Goal: Task Accomplishment & Management: Complete application form

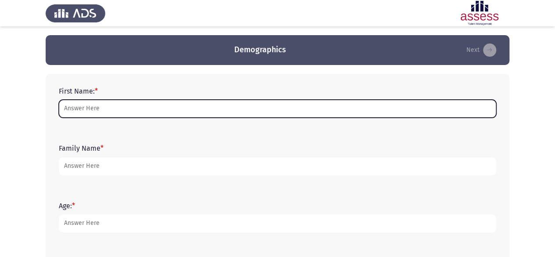
click at [253, 102] on input "First Name: *" at bounding box center [277, 109] width 437 height 18
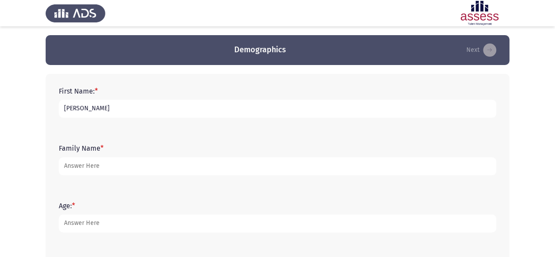
type input "[PERSON_NAME]"
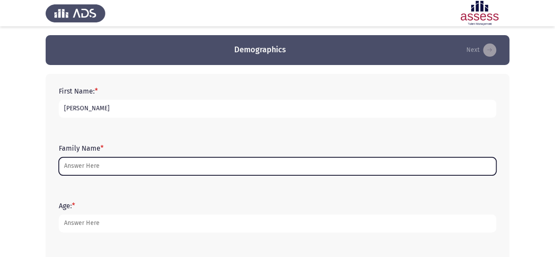
click at [211, 170] on input "Family Name *" at bounding box center [277, 166] width 437 height 18
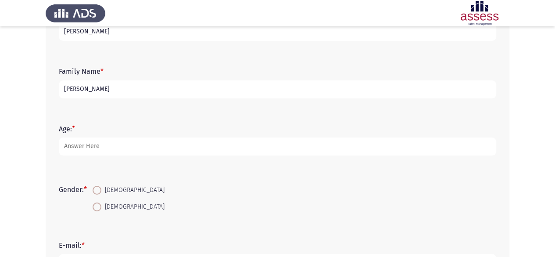
scroll to position [77, 0]
type input "[PERSON_NAME]"
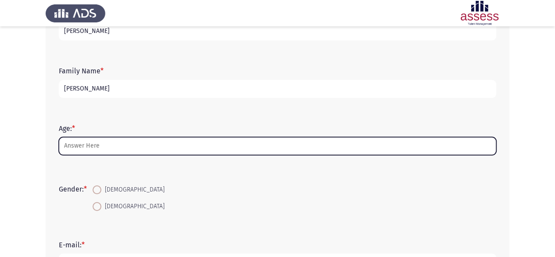
click at [159, 153] on input "Age: *" at bounding box center [277, 146] width 437 height 18
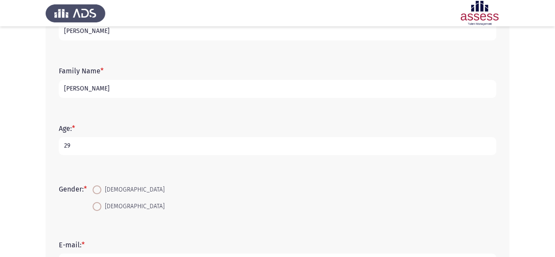
type input "29"
click at [109, 203] on span "[DEMOGRAPHIC_DATA]" at bounding box center [132, 206] width 63 height 11
click at [101, 203] on input "[DEMOGRAPHIC_DATA]" at bounding box center [97, 206] width 9 height 9
radio input "true"
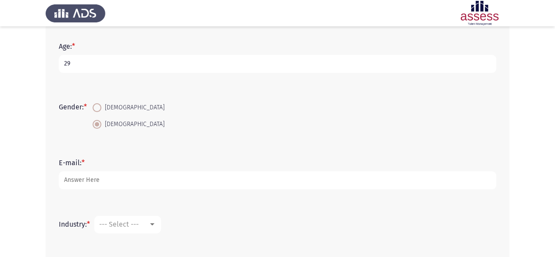
scroll to position [163, 0]
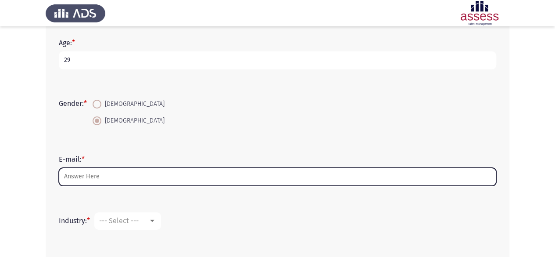
click at [162, 178] on input "E-mail: *" at bounding box center [277, 176] width 437 height 18
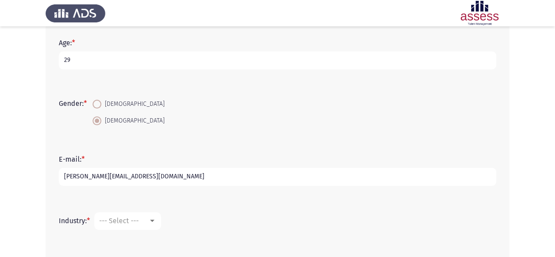
type input "[PERSON_NAME][EMAIL_ADDRESS][DOMAIN_NAME]"
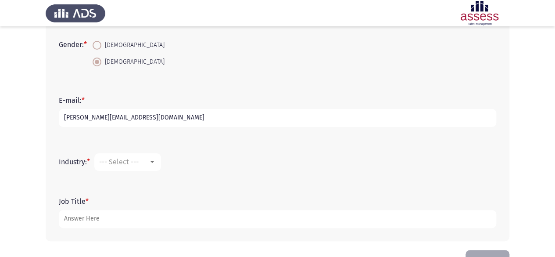
scroll to position [226, 0]
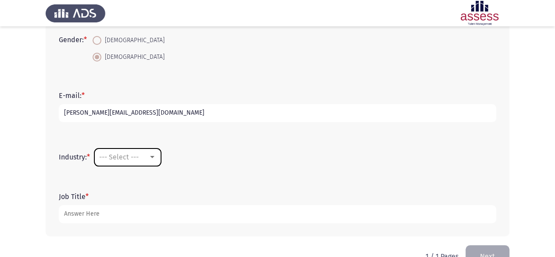
click at [139, 154] on span "--- Select ---" at bounding box center [118, 157] width 39 height 8
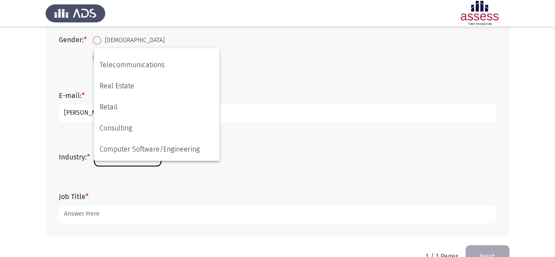
scroll to position [288, 0]
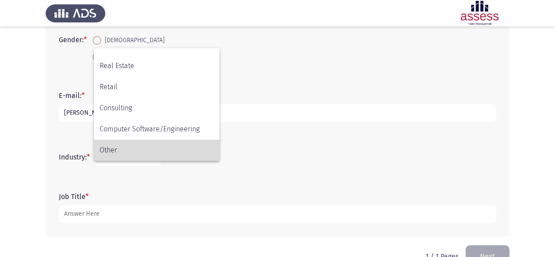
click at [115, 148] on span "Other" at bounding box center [157, 149] width 114 height 21
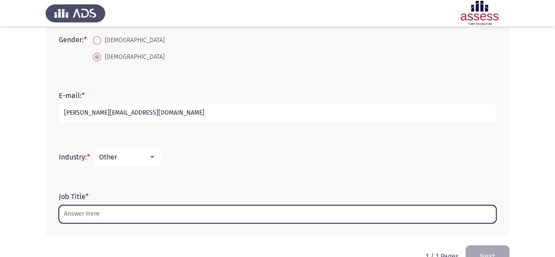
click at [101, 217] on input "Job Title *" at bounding box center [277, 214] width 437 height 18
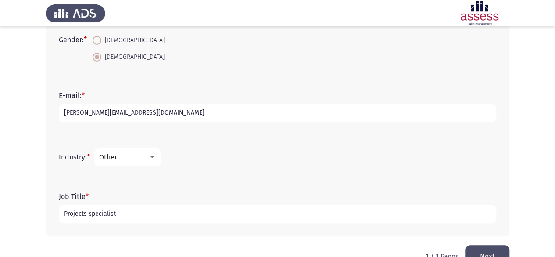
scroll to position [249, 0]
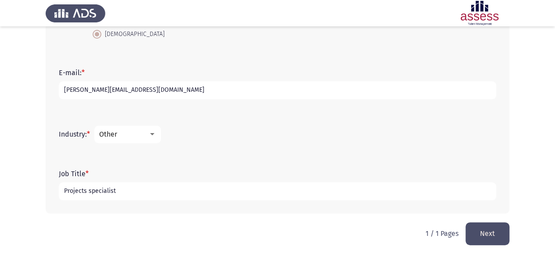
type input "Projects specialist"
click at [491, 242] on button "Next" at bounding box center [487, 233] width 44 height 22
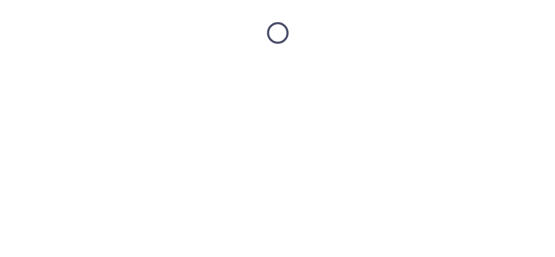
scroll to position [0, 0]
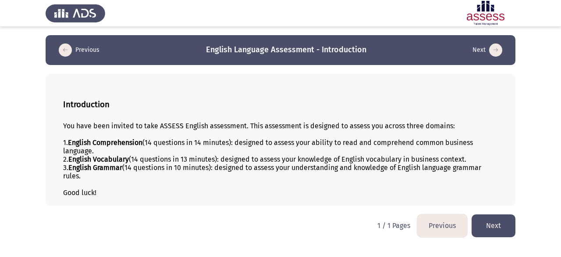
click at [487, 232] on button "Next" at bounding box center [494, 225] width 44 height 22
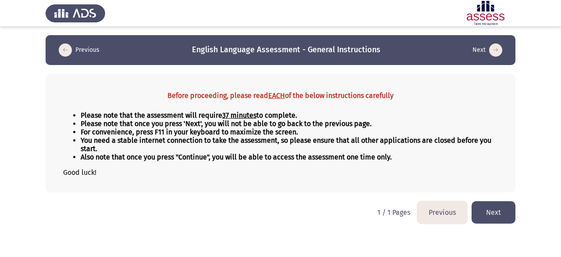
click at [484, 205] on button "Next" at bounding box center [494, 212] width 44 height 22
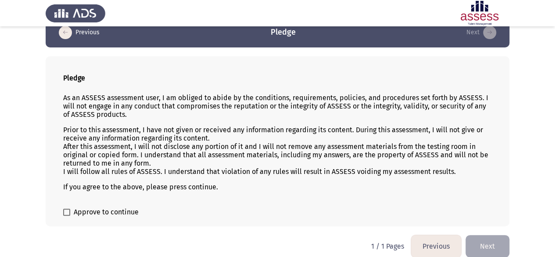
scroll to position [18, 0]
click at [66, 212] on span at bounding box center [66, 211] width 7 height 7
click at [66, 215] on input "Approve to continue" at bounding box center [66, 215] width 0 height 0
checkbox input "true"
click at [480, 241] on button "Next" at bounding box center [487, 245] width 44 height 22
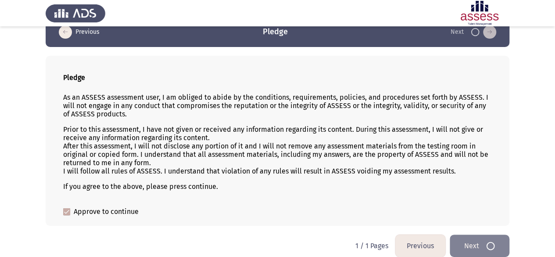
scroll to position [0, 0]
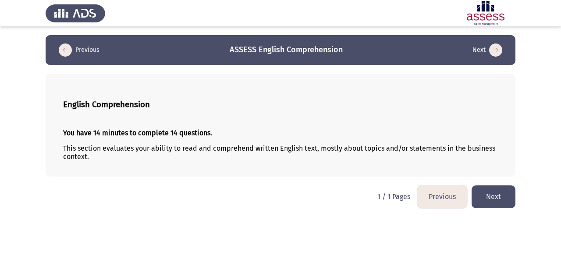
click at [482, 194] on button "Next" at bounding box center [494, 196] width 44 height 22
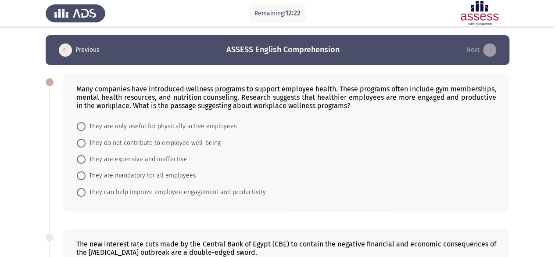
click at [178, 193] on span "They can help improve employee engagement and productivity" at bounding box center [176, 192] width 180 height 11
click at [86, 193] on input "They can help improve employee engagement and productivity" at bounding box center [81, 192] width 9 height 9
radio input "true"
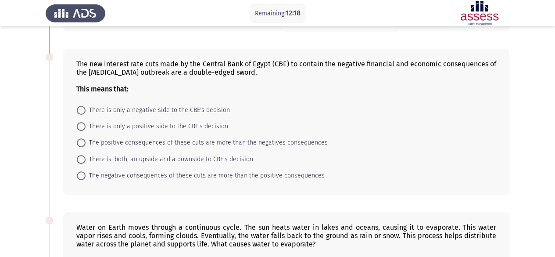
scroll to position [178, 0]
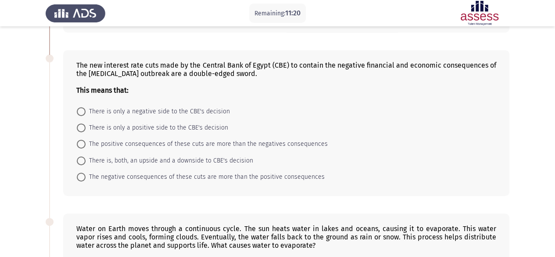
click at [81, 159] on span at bounding box center [81, 160] width 9 height 9
click at [81, 159] on input "There is, both, an upside and a downside to CBE's decision" at bounding box center [81, 160] width 9 height 9
radio input "true"
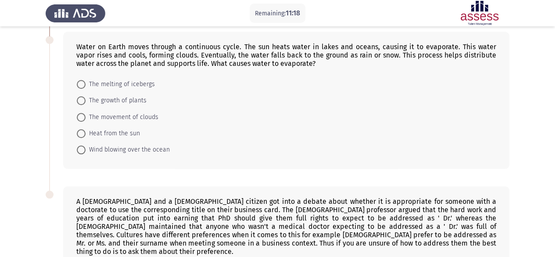
scroll to position [359, 0]
click at [123, 132] on span "Heat from the sun" at bounding box center [113, 133] width 54 height 11
click at [86, 132] on input "Heat from the sun" at bounding box center [81, 132] width 9 height 9
radio input "true"
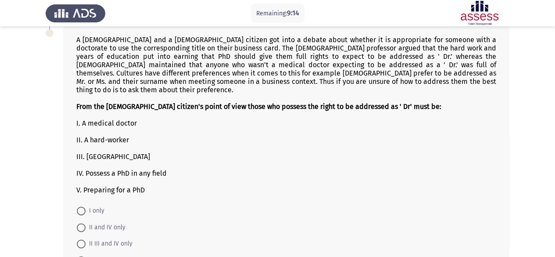
scroll to position [520, 0]
click at [82, 206] on span at bounding box center [81, 210] width 9 height 9
click at [82, 206] on input "I only" at bounding box center [81, 210] width 9 height 9
radio input "true"
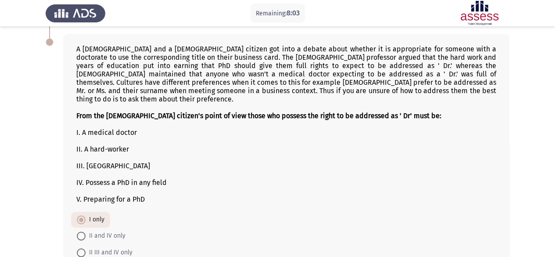
scroll to position [510, 0]
drag, startPoint x: 351, startPoint y: 71, endPoint x: 276, endPoint y: 64, distance: 75.2
click at [276, 64] on div "A [DEMOGRAPHIC_DATA] and a [DEMOGRAPHIC_DATA] citizen got into a debate about w…" at bounding box center [286, 124] width 420 height 158
drag, startPoint x: 75, startPoint y: 43, endPoint x: 145, endPoint y: 108, distance: 96.2
click at [145, 108] on div "A [DEMOGRAPHIC_DATA] and a [DEMOGRAPHIC_DATA] citizen got into a debate about w…" at bounding box center [286, 169] width 446 height 270
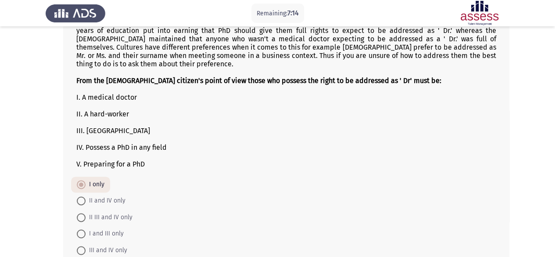
scroll to position [586, 0]
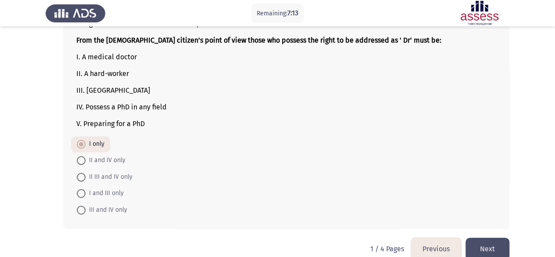
click at [506, 237] on button "Next" at bounding box center [487, 248] width 44 height 22
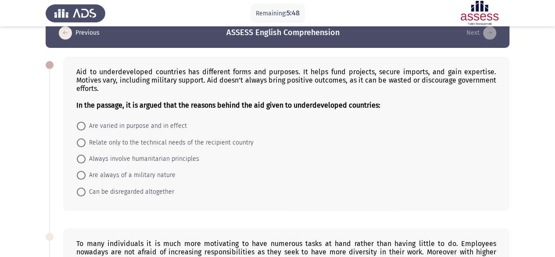
scroll to position [18, 0]
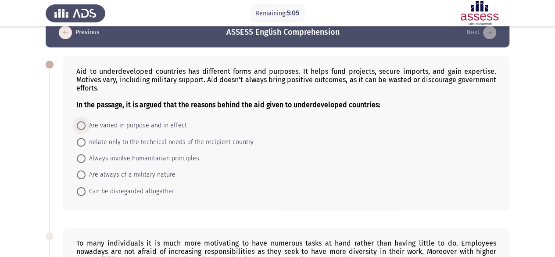
click at [82, 127] on span at bounding box center [81, 125] width 9 height 9
click at [82, 127] on input "Are varied in purpose and in effect" at bounding box center [81, 125] width 9 height 9
radio input "true"
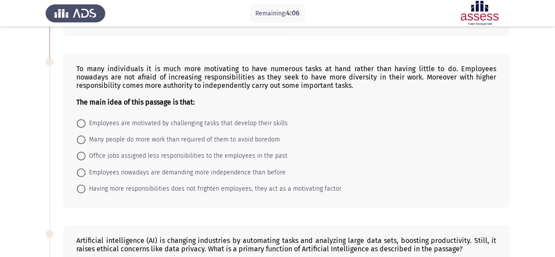
scroll to position [192, 0]
click at [80, 118] on span at bounding box center [81, 122] width 9 height 9
click at [80, 118] on input "Employees are motivated by challenging tasks that develop their skills" at bounding box center [81, 122] width 9 height 9
radio input "true"
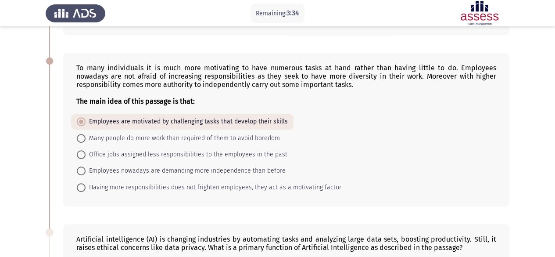
click at [182, 187] on span "Having more responsibilities does not frighten employees, they act as a motivat…" at bounding box center [214, 187] width 256 height 11
click at [86, 187] on input "Having more responsibilities does not frighten employees, they act as a motivat…" at bounding box center [81, 187] width 9 height 9
radio input "true"
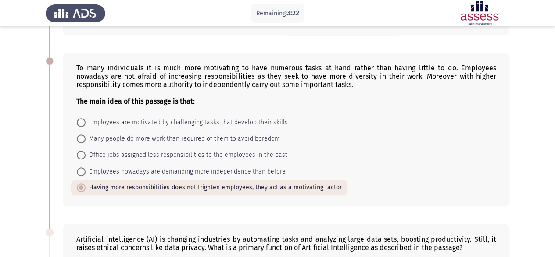
click at [212, 120] on span "Employees are motivated by challenging tasks that develop their skills" at bounding box center [187, 122] width 202 height 11
click at [86, 120] on input "Employees are motivated by challenging tasks that develop their skills" at bounding box center [81, 122] width 9 height 9
radio input "true"
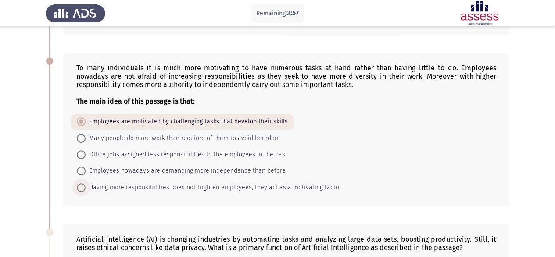
click at [319, 184] on span "Having more responsibilities does not frighten employees, they act as a motivat…" at bounding box center [214, 187] width 256 height 11
click at [86, 184] on input "Having more responsibilities does not frighten employees, they act as a motivat…" at bounding box center [81, 187] width 9 height 9
radio input "true"
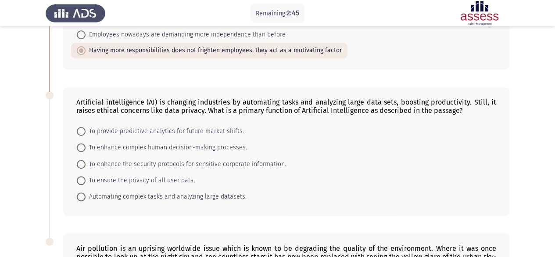
scroll to position [324, 0]
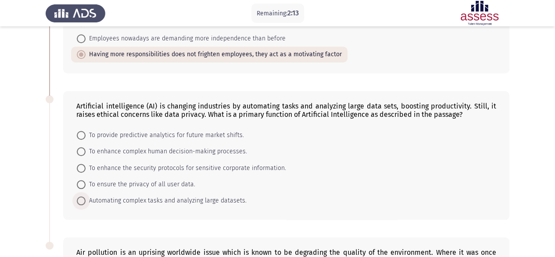
click at [164, 198] on span "Automating complex tasks and analyzing large datasets." at bounding box center [166, 200] width 161 height 11
click at [86, 198] on input "Automating complex tasks and analyzing large datasets." at bounding box center [81, 200] width 9 height 9
radio input "true"
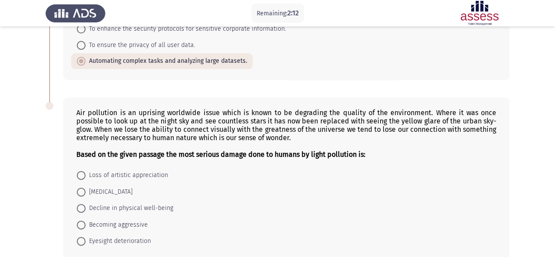
scroll to position [505, 0]
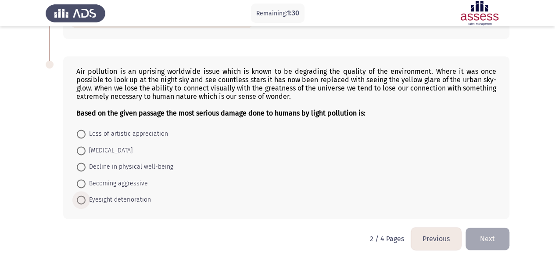
click at [136, 196] on span "Eyesight deterioration" at bounding box center [118, 199] width 65 height 11
click at [86, 196] on input "Eyesight deterioration" at bounding box center [81, 199] width 9 height 9
radio input "true"
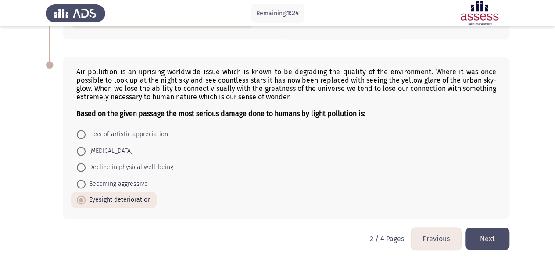
click at [497, 237] on button "Next" at bounding box center [487, 238] width 44 height 22
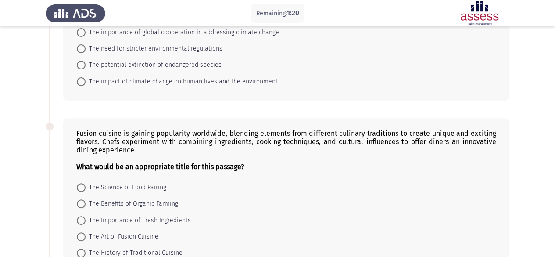
scroll to position [0, 0]
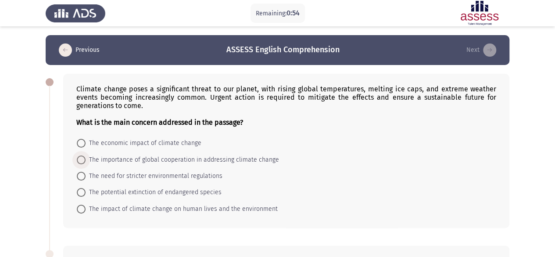
click at [119, 161] on span "The importance of global cooperation in addressing climate change" at bounding box center [182, 159] width 193 height 11
click at [86, 161] on input "The importance of global cooperation in addressing climate change" at bounding box center [81, 159] width 9 height 9
radio input "true"
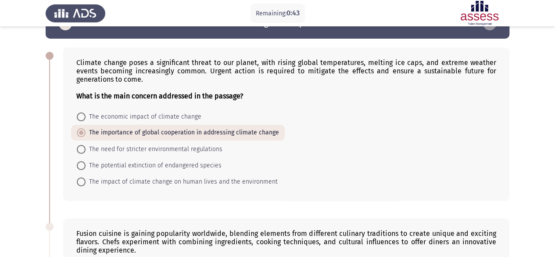
scroll to position [27, 0]
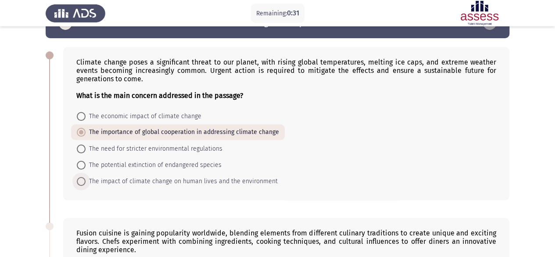
click at [221, 177] on span "The impact of climate change on human lives and the environment" at bounding box center [182, 181] width 192 height 11
click at [86, 177] on input "The impact of climate change on human lives and the environment" at bounding box center [81, 181] width 9 height 9
radio input "true"
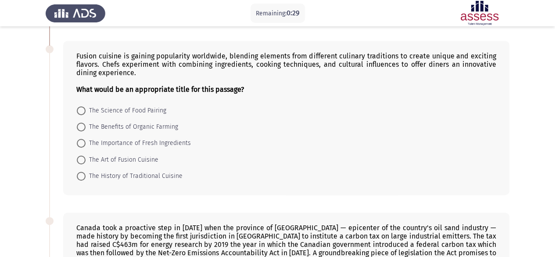
scroll to position [203, 0]
click at [153, 108] on span "The Science of Food Pairing" at bounding box center [126, 111] width 81 height 11
click at [86, 108] on input "The Science of Food Pairing" at bounding box center [81, 111] width 9 height 9
radio input "true"
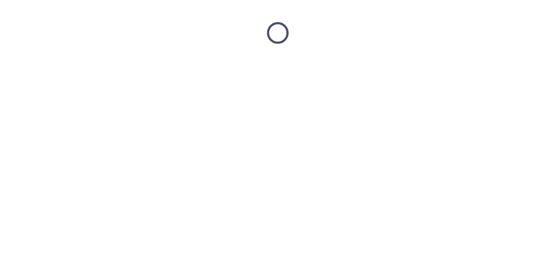
scroll to position [0, 0]
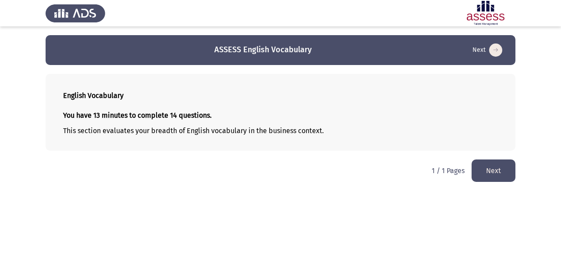
click at [494, 176] on button "Next" at bounding box center [494, 170] width 44 height 22
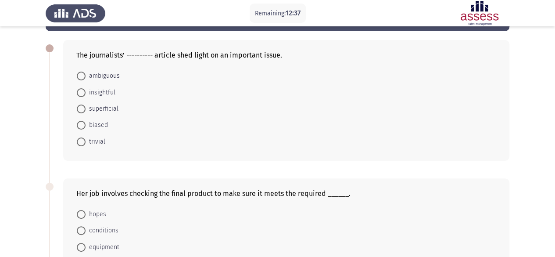
scroll to position [33, 0]
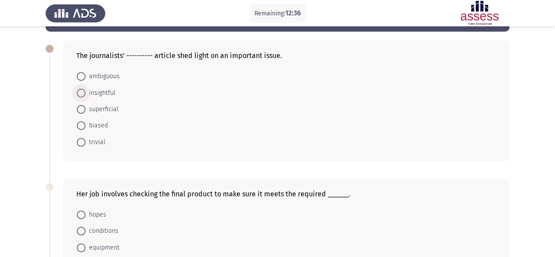
click at [99, 94] on span "insightful" at bounding box center [101, 93] width 30 height 11
click at [86, 94] on input "insightful" at bounding box center [81, 93] width 9 height 9
radio input "true"
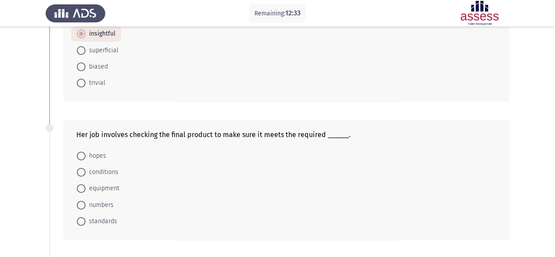
scroll to position [107, 0]
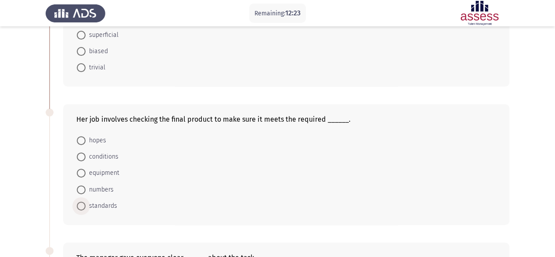
click at [104, 203] on span "standards" at bounding box center [102, 205] width 32 height 11
click at [86, 203] on input "standards" at bounding box center [81, 205] width 9 height 9
radio input "true"
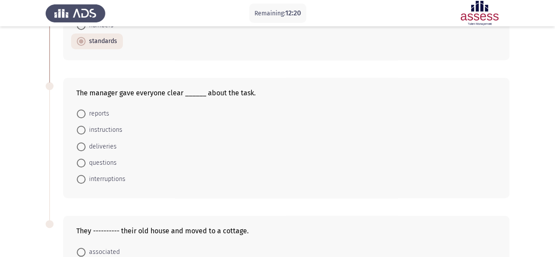
scroll to position [284, 0]
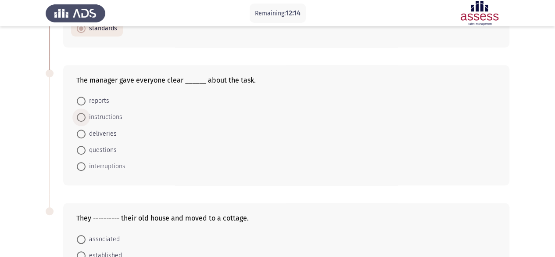
click at [106, 115] on span "instructions" at bounding box center [104, 117] width 37 height 11
click at [86, 115] on input "instructions" at bounding box center [81, 117] width 9 height 9
radio input "true"
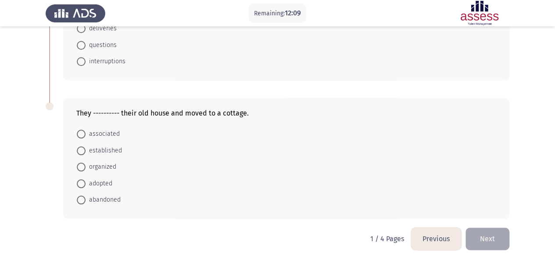
scroll to position [390, 0]
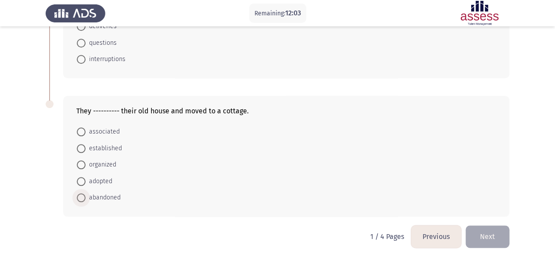
click at [114, 195] on span "abandoned" at bounding box center [103, 197] width 35 height 11
click at [86, 195] on input "abandoned" at bounding box center [81, 197] width 9 height 9
radio input "true"
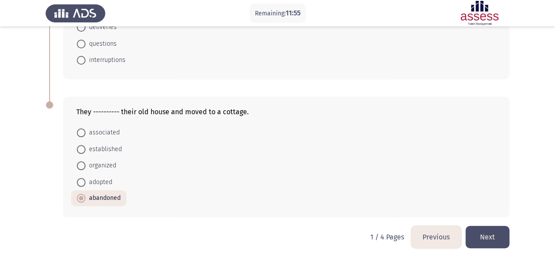
click at [499, 232] on button "Next" at bounding box center [487, 236] width 44 height 22
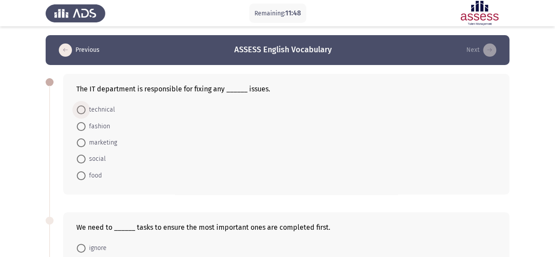
click at [94, 107] on span "technical" at bounding box center [100, 109] width 29 height 11
click at [86, 107] on input "technical" at bounding box center [81, 109] width 9 height 9
radio input "true"
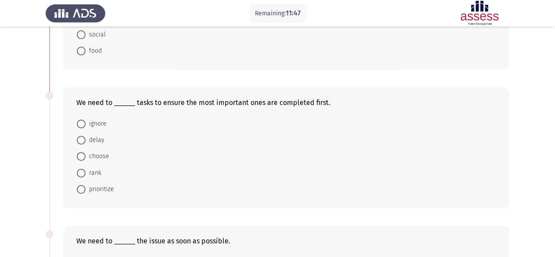
scroll to position [128, 0]
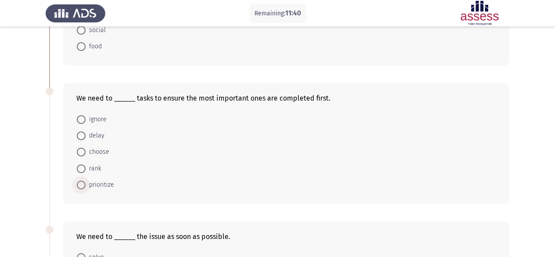
click at [92, 182] on span "prioritize" at bounding box center [100, 184] width 29 height 11
click at [86, 182] on input "prioritize" at bounding box center [81, 184] width 9 height 9
radio input "true"
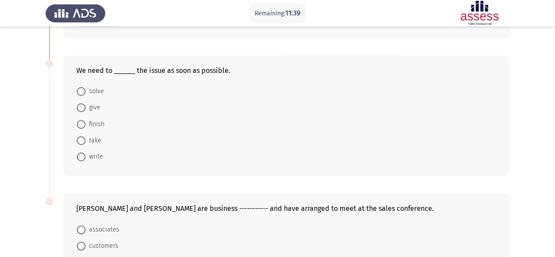
scroll to position [294, 0]
click at [95, 89] on span "solve" at bounding box center [95, 91] width 18 height 11
click at [86, 89] on input "solve" at bounding box center [81, 90] width 9 height 9
radio input "true"
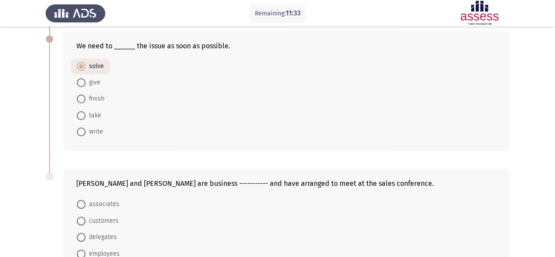
scroll to position [390, 0]
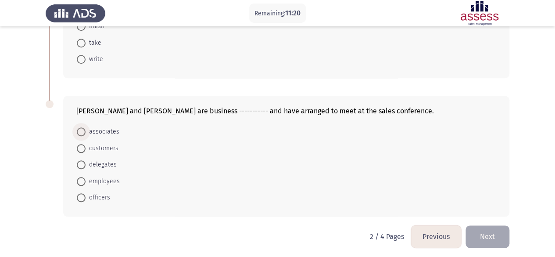
click at [106, 128] on span "associates" at bounding box center [103, 131] width 34 height 11
click at [86, 128] on input "associates" at bounding box center [81, 131] width 9 height 9
radio input "true"
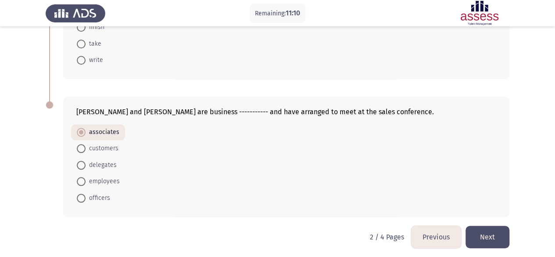
click at [495, 232] on button "Next" at bounding box center [487, 236] width 44 height 22
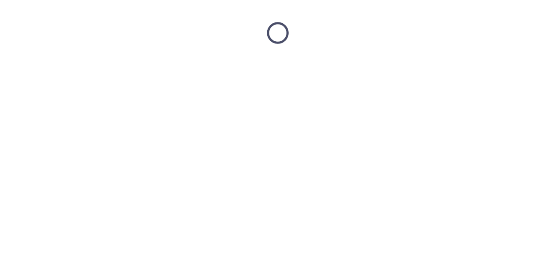
scroll to position [0, 0]
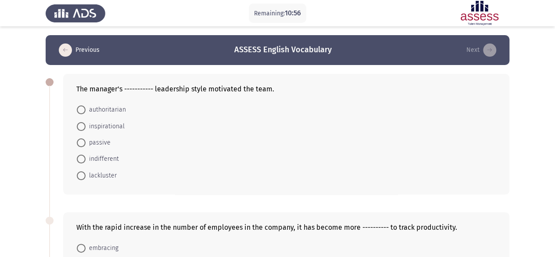
click at [106, 125] on span "inspirational" at bounding box center [105, 126] width 39 height 11
click at [86, 125] on input "inspirational" at bounding box center [81, 126] width 9 height 9
radio input "true"
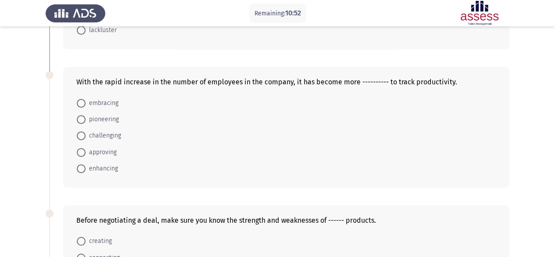
scroll to position [145, 0]
click at [102, 136] on span "challenging" at bounding box center [104, 135] width 36 height 11
click at [86, 136] on input "challenging" at bounding box center [81, 135] width 9 height 9
radio input "true"
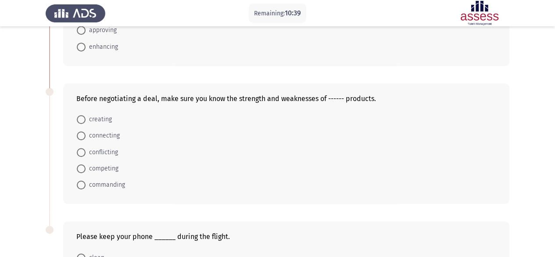
scroll to position [269, 0]
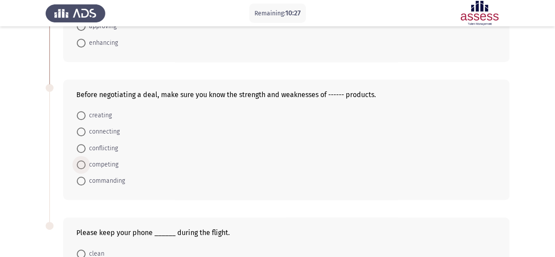
click at [110, 164] on span "competing" at bounding box center [102, 164] width 33 height 11
click at [86, 164] on input "competing" at bounding box center [81, 164] width 9 height 9
radio input "true"
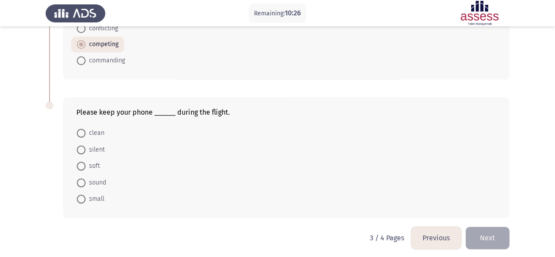
scroll to position [390, 0]
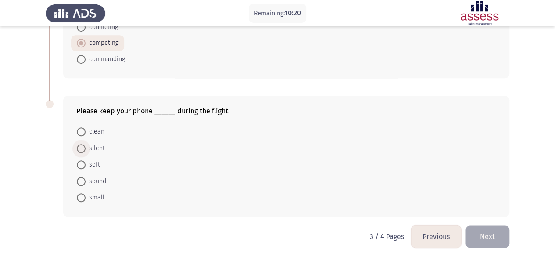
click at [96, 145] on span "silent" at bounding box center [95, 148] width 19 height 11
click at [86, 145] on input "silent" at bounding box center [81, 148] width 9 height 9
radio input "true"
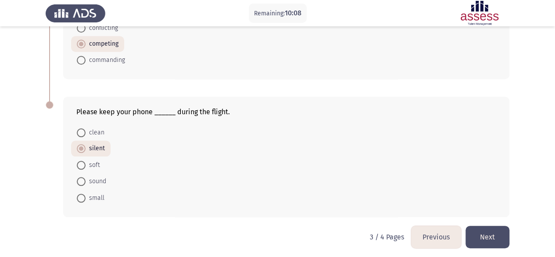
click at [90, 160] on span "soft" at bounding box center [93, 165] width 14 height 11
click at [86, 160] on input "soft" at bounding box center [81, 164] width 9 height 9
radio input "true"
click at [99, 147] on span "silent" at bounding box center [95, 149] width 19 height 11
click at [86, 147] on input "silent" at bounding box center [81, 149] width 9 height 9
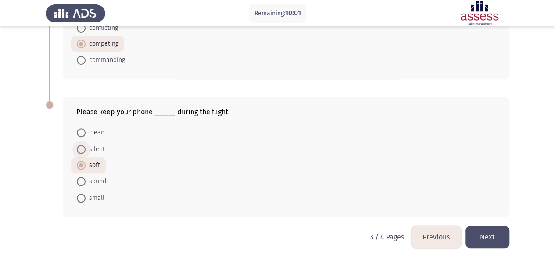
radio input "true"
click at [483, 230] on button "Next" at bounding box center [487, 236] width 44 height 22
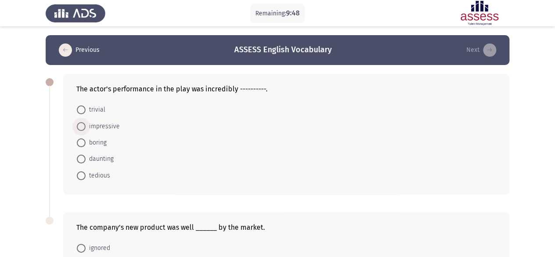
click at [103, 125] on span "impressive" at bounding box center [103, 126] width 34 height 11
click at [86, 125] on input "impressive" at bounding box center [81, 126] width 9 height 9
radio input "true"
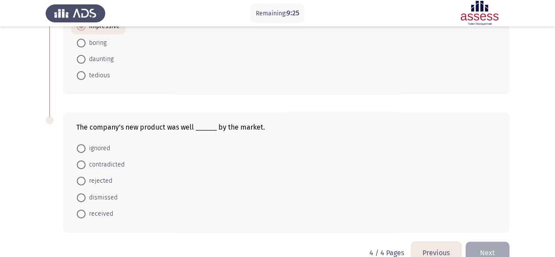
scroll to position [117, 0]
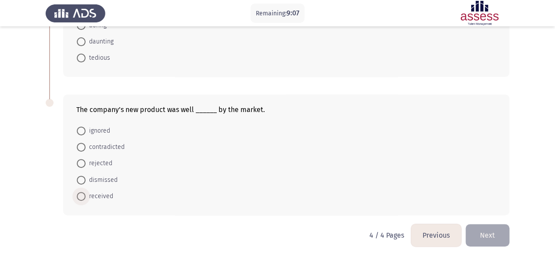
click at [110, 194] on span "received" at bounding box center [100, 196] width 28 height 11
click at [86, 194] on input "received" at bounding box center [81, 196] width 9 height 9
radio input "true"
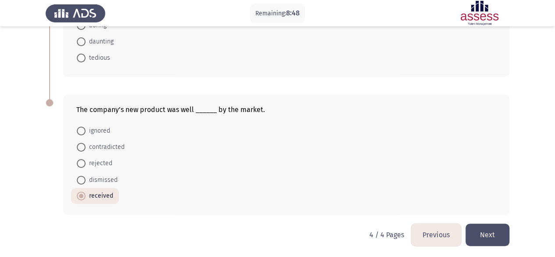
click at [493, 234] on button "Next" at bounding box center [487, 234] width 44 height 22
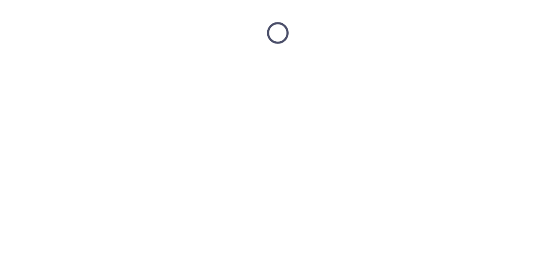
scroll to position [0, 0]
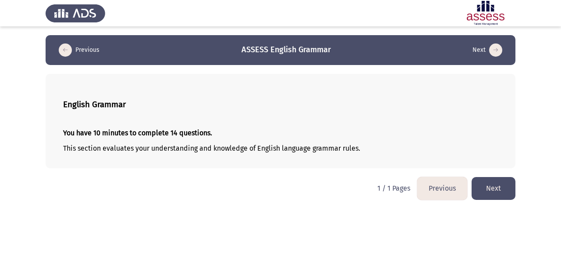
click at [486, 187] on button "Next" at bounding box center [494, 188] width 44 height 22
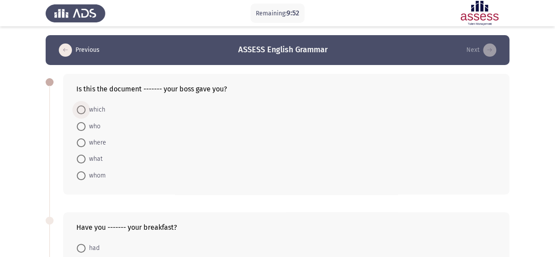
click at [97, 112] on span "which" at bounding box center [96, 109] width 20 height 11
click at [86, 112] on input "which" at bounding box center [81, 109] width 9 height 9
radio input "true"
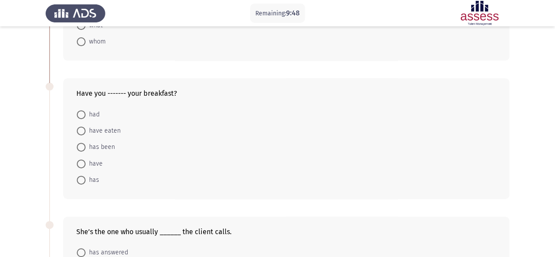
scroll to position [133, 0]
click at [82, 110] on span at bounding box center [81, 114] width 9 height 9
click at [82, 110] on input "had" at bounding box center [81, 114] width 9 height 9
radio input "true"
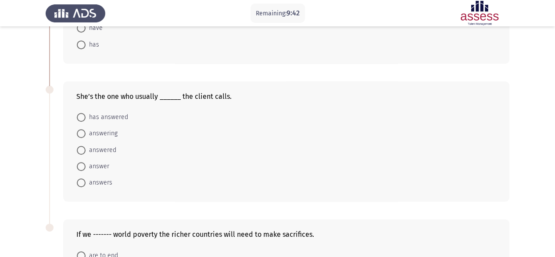
scroll to position [268, 0]
click at [103, 182] on span "answers" at bounding box center [99, 182] width 27 height 11
click at [86, 182] on input "answers" at bounding box center [81, 182] width 9 height 9
radio input "true"
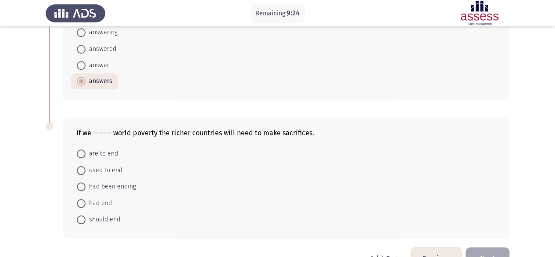
scroll to position [390, 0]
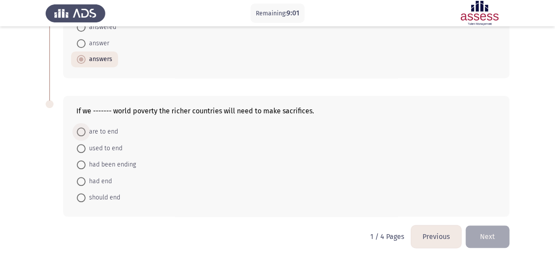
click at [108, 128] on span "are to end" at bounding box center [102, 131] width 32 height 11
click at [86, 128] on input "are to end" at bounding box center [81, 131] width 9 height 9
radio input "true"
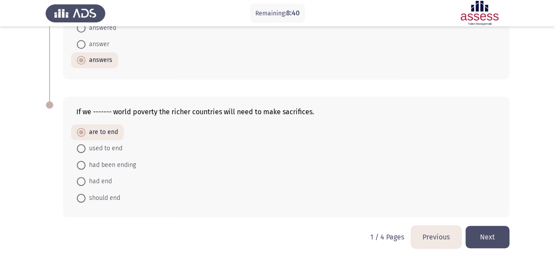
click at [494, 231] on button "Next" at bounding box center [487, 236] width 44 height 22
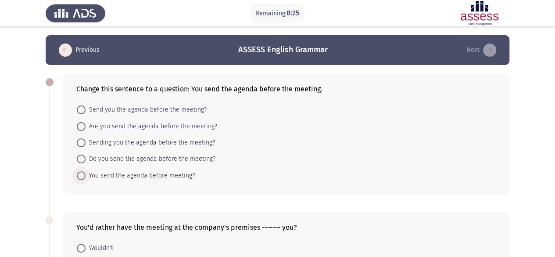
click at [157, 174] on span "You send the agenda before meeting?" at bounding box center [140, 175] width 109 height 11
click at [86, 174] on input "You send the agenda before meeting?" at bounding box center [81, 175] width 9 height 9
radio input "true"
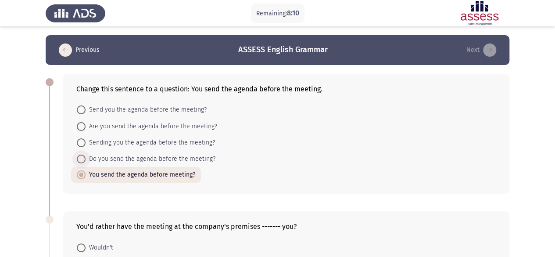
click at [154, 157] on span "Do you send the agenda before the meeting?" at bounding box center [151, 158] width 130 height 11
click at [86, 157] on input "Do you send the agenda before the meeting?" at bounding box center [81, 158] width 9 height 9
radio input "true"
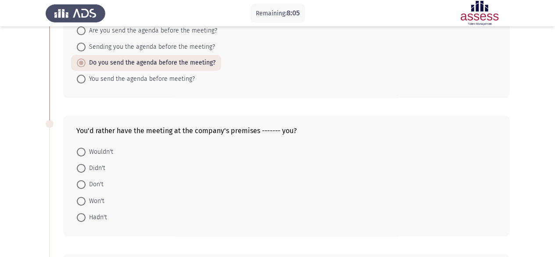
scroll to position [183, 0]
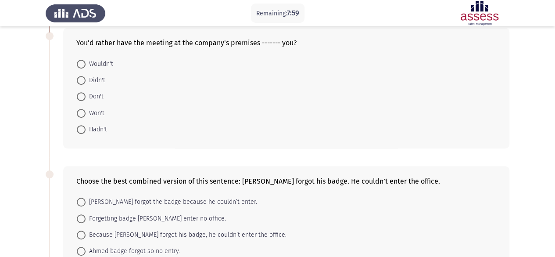
click at [91, 65] on span "Wouldn't" at bounding box center [100, 64] width 28 height 11
click at [86, 65] on input "Wouldn't" at bounding box center [81, 64] width 9 height 9
radio input "true"
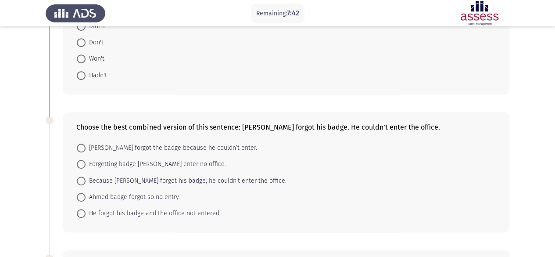
scroll to position [265, 0]
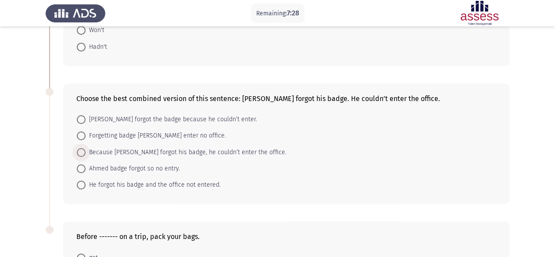
click at [142, 155] on span "Because [PERSON_NAME] forgot his badge, he couldn’t enter the office." at bounding box center [186, 152] width 201 height 11
click at [86, 155] on input "Because [PERSON_NAME] forgot his badge, he couldn’t enter the office." at bounding box center [81, 152] width 9 height 9
radio input "true"
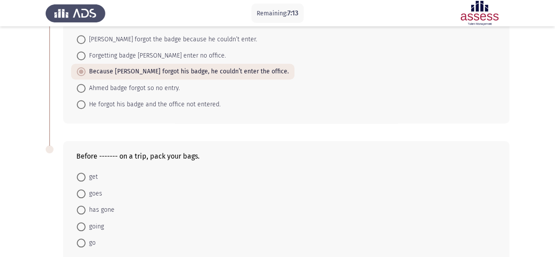
scroll to position [390, 0]
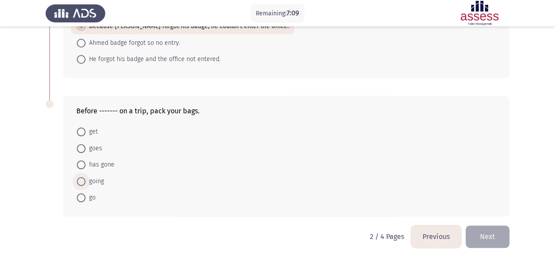
click at [90, 176] on span "going" at bounding box center [95, 181] width 18 height 11
click at [86, 177] on input "going" at bounding box center [81, 181] width 9 height 9
radio input "true"
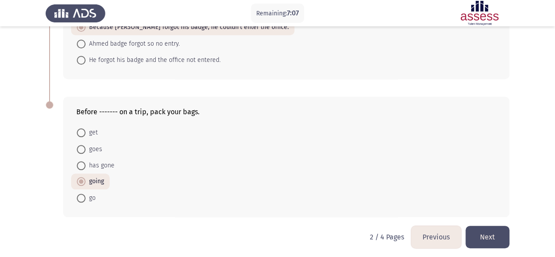
click at [493, 226] on button "Next" at bounding box center [487, 236] width 44 height 22
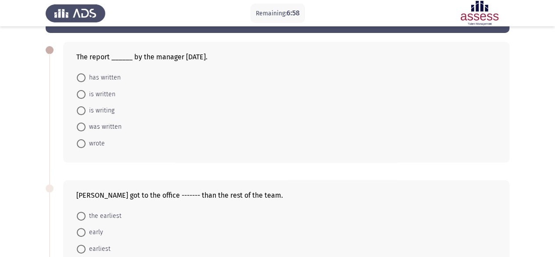
scroll to position [0, 0]
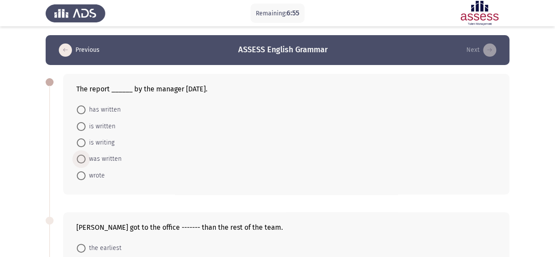
click at [107, 159] on span "was written" at bounding box center [104, 158] width 36 height 11
click at [86, 159] on input "was written" at bounding box center [81, 158] width 9 height 9
radio input "true"
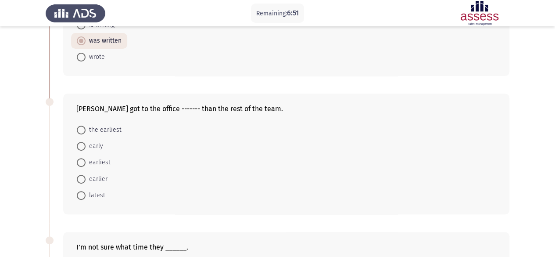
scroll to position [118, 0]
click at [100, 175] on span "earlier" at bounding box center [97, 178] width 22 height 11
click at [86, 175] on input "earlier" at bounding box center [81, 178] width 9 height 9
radio input "true"
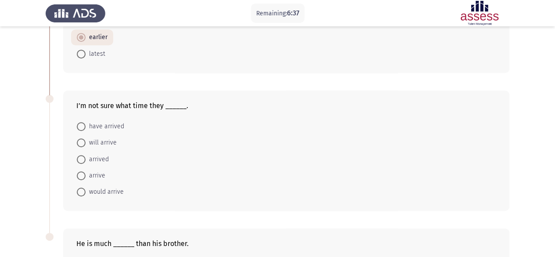
scroll to position [268, 0]
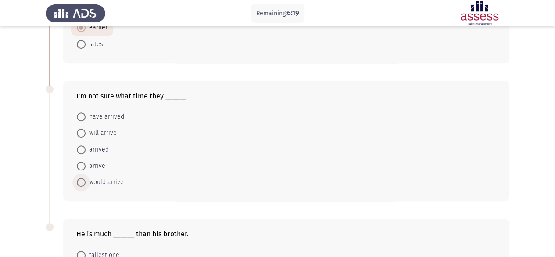
click at [104, 180] on span "would arrive" at bounding box center [105, 182] width 38 height 11
click at [86, 180] on input "would arrive" at bounding box center [81, 182] width 9 height 9
radio input "true"
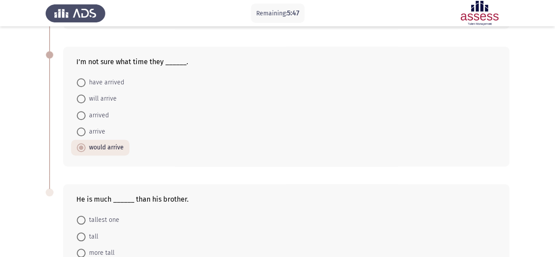
scroll to position [302, 0]
click at [106, 94] on span "will arrive" at bounding box center [101, 99] width 31 height 11
click at [86, 95] on input "will arrive" at bounding box center [81, 99] width 9 height 9
radio input "true"
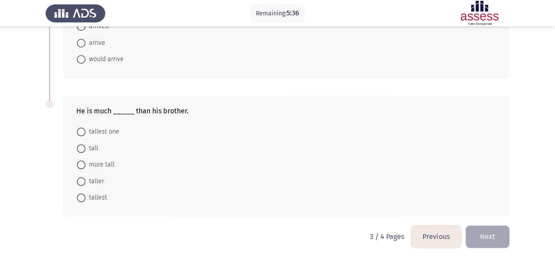
click at [100, 178] on span "taller" at bounding box center [95, 181] width 18 height 11
click at [86, 178] on input "taller" at bounding box center [81, 181] width 9 height 9
radio input "true"
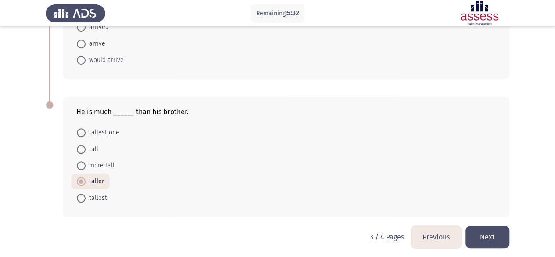
click at [486, 231] on button "Next" at bounding box center [487, 236] width 44 height 22
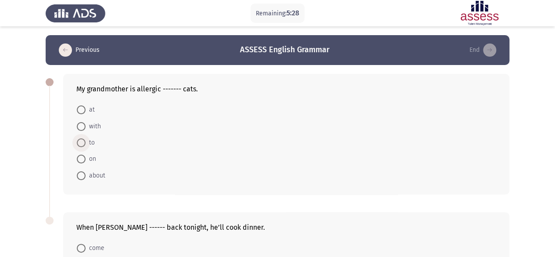
click at [83, 141] on span at bounding box center [81, 142] width 9 height 9
click at [83, 141] on input "to" at bounding box center [81, 142] width 9 height 9
radio input "true"
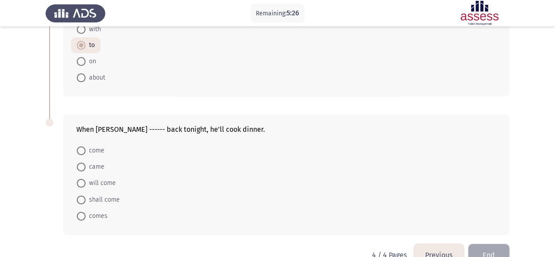
scroll to position [117, 0]
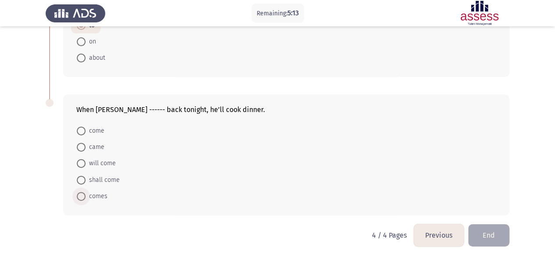
click at [103, 196] on span "comes" at bounding box center [97, 196] width 22 height 11
click at [86, 196] on input "comes" at bounding box center [81, 196] width 9 height 9
radio input "true"
click at [484, 231] on button "End" at bounding box center [488, 234] width 41 height 22
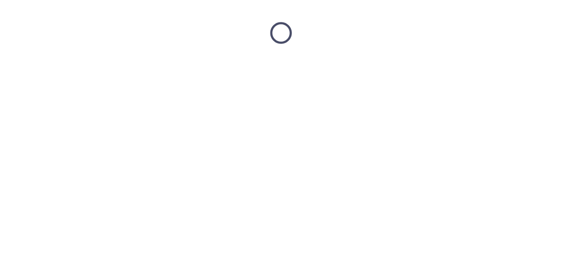
scroll to position [0, 0]
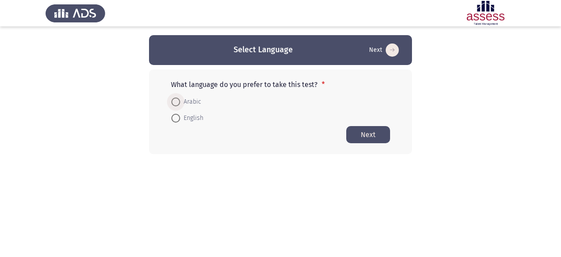
click at [191, 97] on span "Arabic" at bounding box center [190, 101] width 21 height 11
click at [180, 97] on input "Arabic" at bounding box center [175, 101] width 9 height 9
radio input "true"
click at [368, 139] on button "Next" at bounding box center [368, 133] width 44 height 17
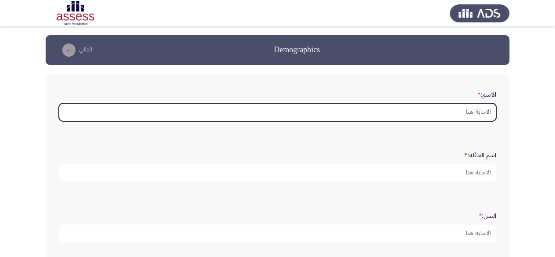
click at [399, 118] on input "الاسم: *" at bounding box center [277, 112] width 437 height 18
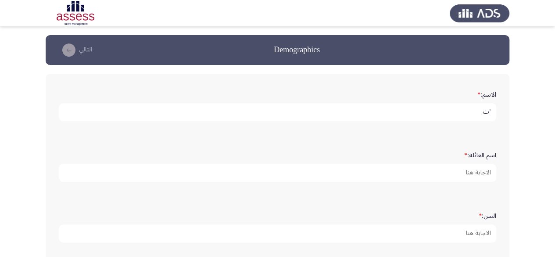
type input "’"
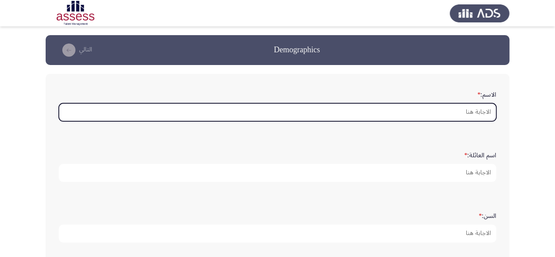
type input "m"
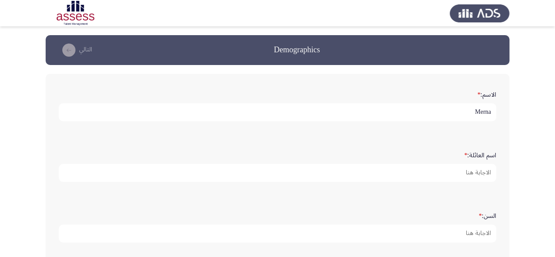
type input "Merna"
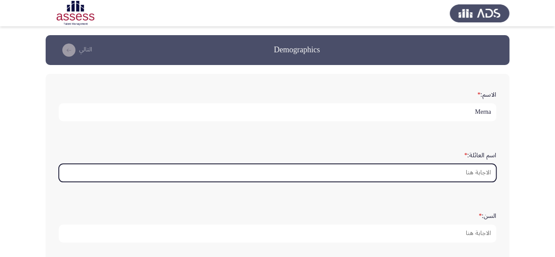
click at [448, 180] on input "اسم العائلة: *" at bounding box center [277, 173] width 437 height 18
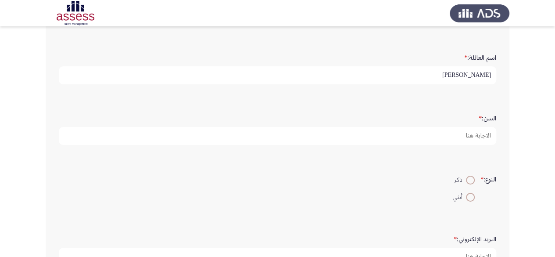
scroll to position [98, 0]
type input "[PERSON_NAME]"
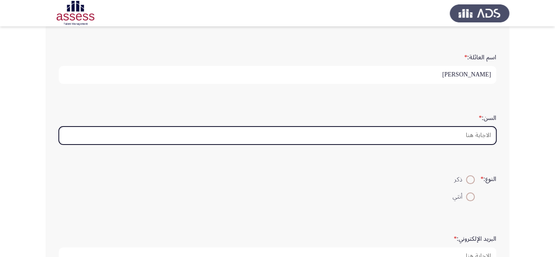
click at [462, 133] on input "السن: *" at bounding box center [277, 135] width 437 height 18
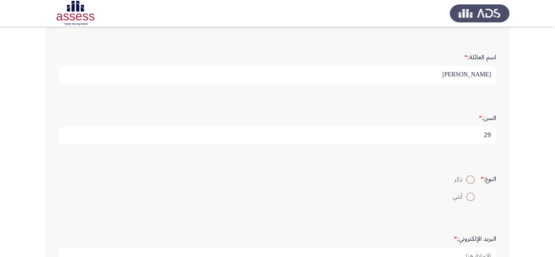
type input "29"
click at [468, 199] on span at bounding box center [470, 196] width 9 height 9
click at [468, 199] on input "أنثي" at bounding box center [470, 196] width 9 height 9
radio input "true"
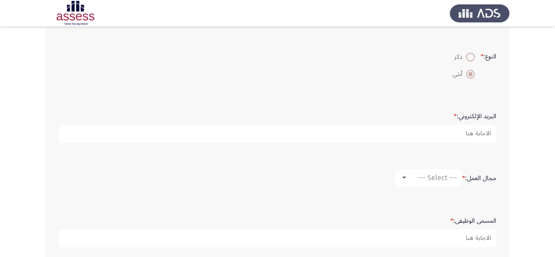
scroll to position [222, 0]
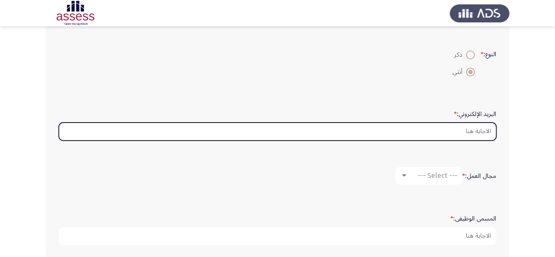
click at [464, 133] on input "البريد الإلكتروني: *" at bounding box center [277, 131] width 437 height 18
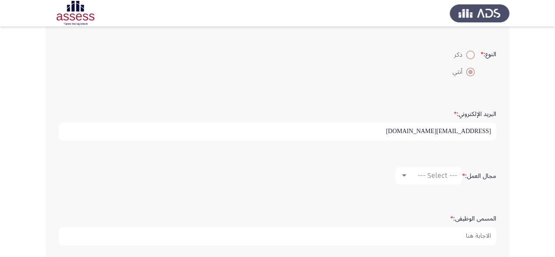
type input "[PERSON_NAME][EMAIL_ADDRESS][DOMAIN_NAME]"
click at [425, 174] on span "--- Select ---" at bounding box center [436, 175] width 39 height 8
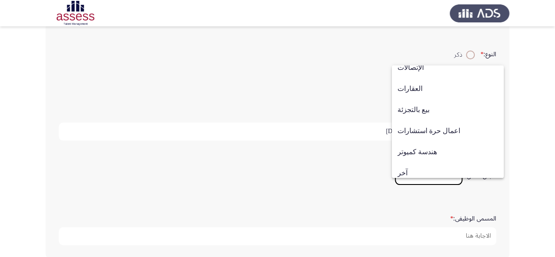
scroll to position [288, 0]
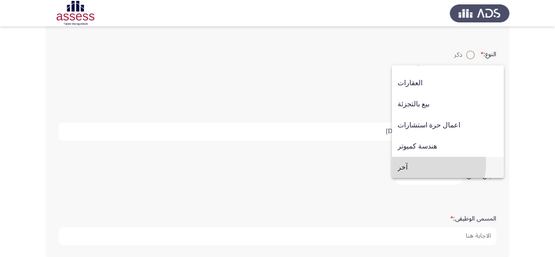
click at [413, 163] on span "آخر" at bounding box center [447, 167] width 100 height 21
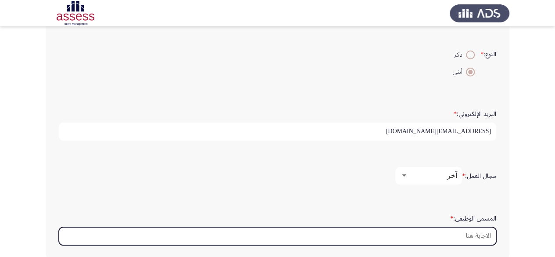
click at [437, 234] on input "المسمى الوظيفى: *" at bounding box center [277, 236] width 437 height 18
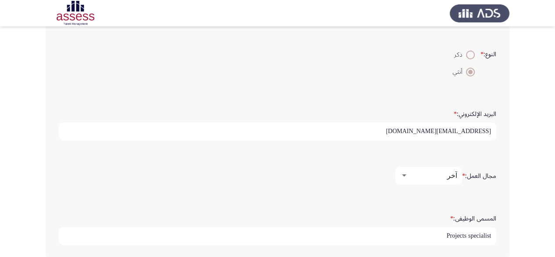
type input "Projects specialist"
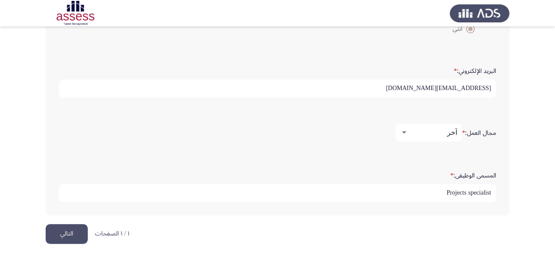
click at [62, 237] on button "التالي" at bounding box center [67, 234] width 42 height 20
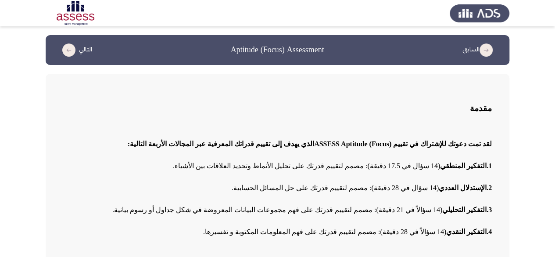
scroll to position [79, 0]
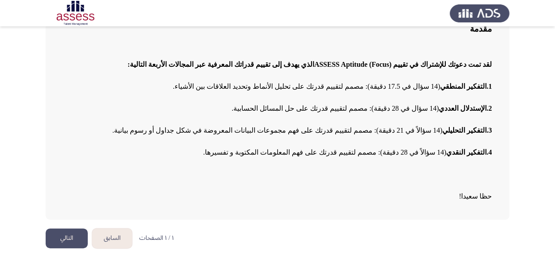
click at [69, 235] on button "التالي" at bounding box center [67, 238] width 42 height 20
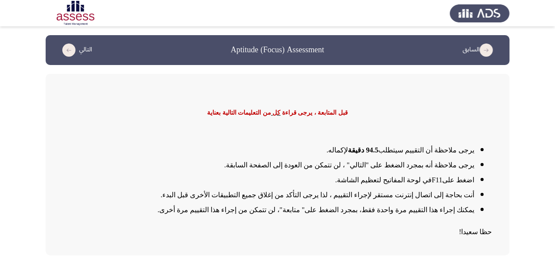
scroll to position [35, 0]
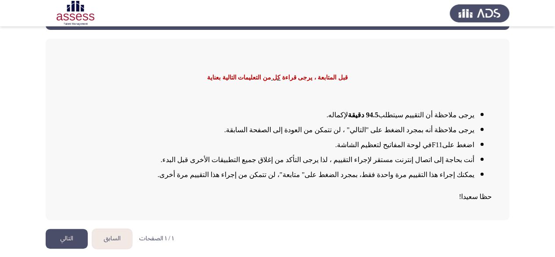
click at [63, 236] on button "التالي" at bounding box center [67, 238] width 42 height 20
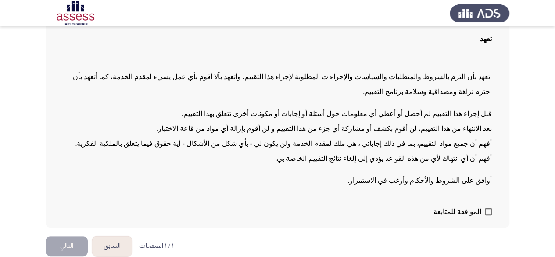
scroll to position [81, 0]
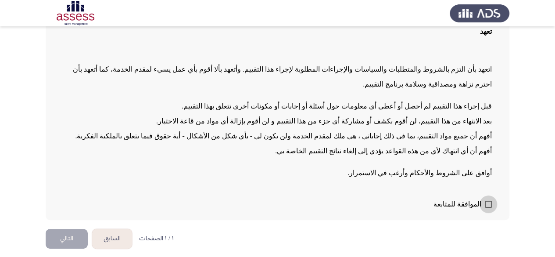
click at [465, 203] on span "الموافقة للمتابعة" at bounding box center [457, 204] width 48 height 11
click at [488, 207] on input "الموافقة للمتابعة" at bounding box center [488, 207] width 0 height 0
checkbox input "true"
click at [78, 234] on button "التالي" at bounding box center [67, 238] width 42 height 20
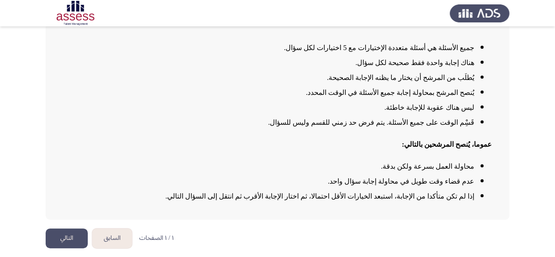
scroll to position [96, 0]
click at [78, 234] on button "التالي" at bounding box center [67, 238] width 42 height 20
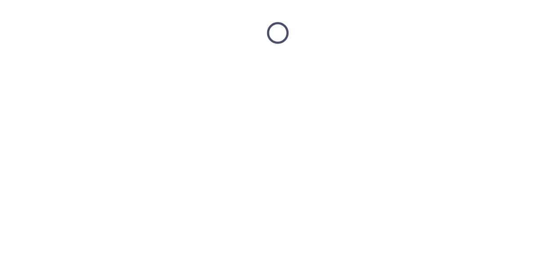
scroll to position [0, 0]
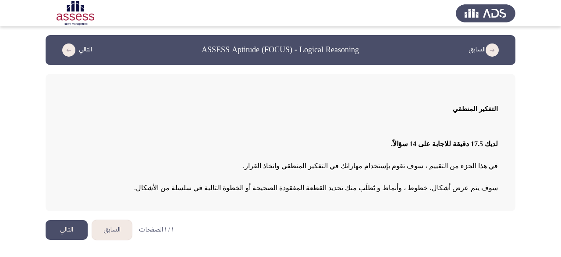
click at [63, 229] on button "التالي" at bounding box center [67, 230] width 42 height 20
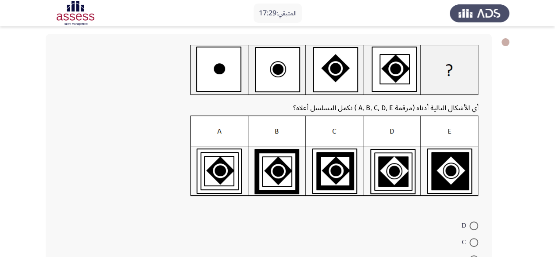
scroll to position [22, 0]
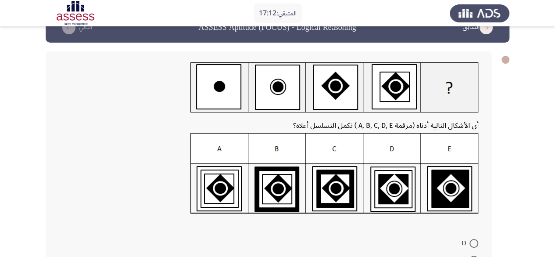
click at [218, 187] on img at bounding box center [334, 173] width 288 height 81
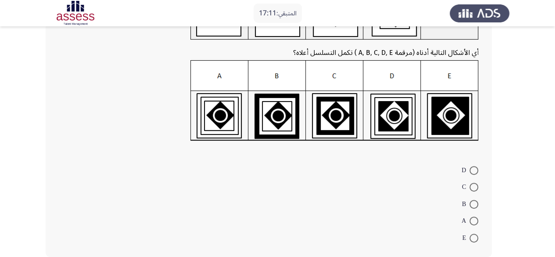
scroll to position [96, 0]
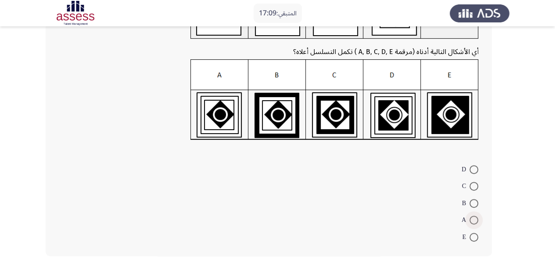
click at [475, 215] on span at bounding box center [473, 219] width 9 height 9
click at [475, 215] on input "A" at bounding box center [473, 219] width 9 height 9
radio input "true"
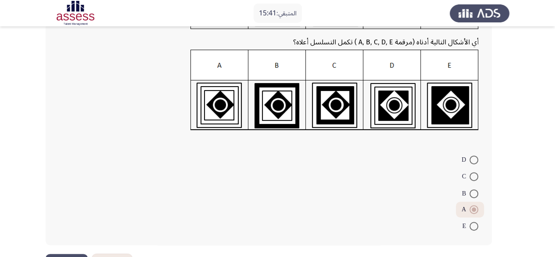
scroll to position [107, 0]
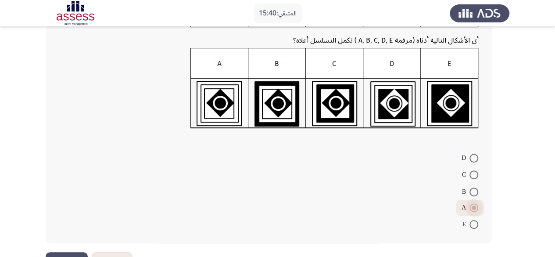
click at [470, 207] on span at bounding box center [473, 207] width 9 height 9
click at [470, 207] on input "A" at bounding box center [473, 207] width 9 height 9
click at [475, 189] on span at bounding box center [473, 191] width 9 height 9
click at [475, 189] on input "B" at bounding box center [473, 191] width 9 height 9
radio input "true"
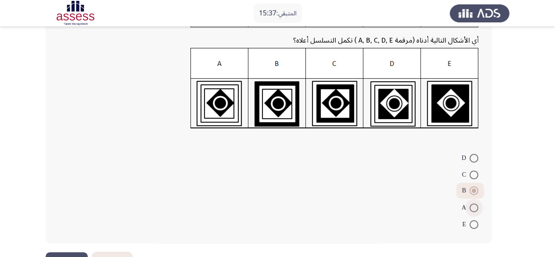
click at [476, 205] on span at bounding box center [473, 207] width 9 height 9
click at [476, 205] on input "A" at bounding box center [473, 207] width 9 height 9
radio input "true"
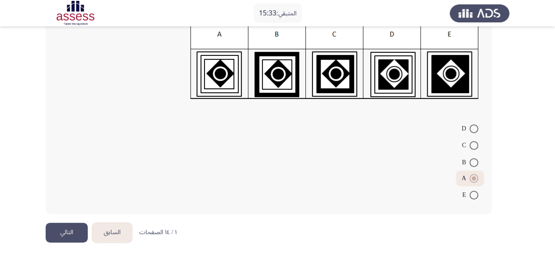
click at [57, 231] on button "التالي" at bounding box center [67, 232] width 42 height 20
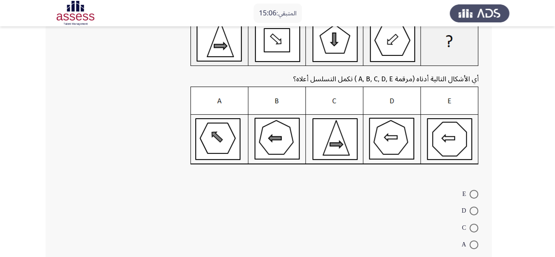
scroll to position [82, 0]
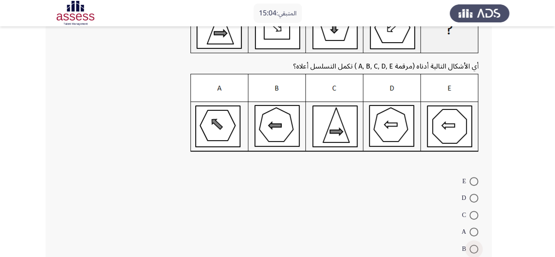
click at [474, 249] on span at bounding box center [473, 248] width 9 height 9
click at [474, 249] on input "B" at bounding box center [473, 248] width 9 height 9
radio input "true"
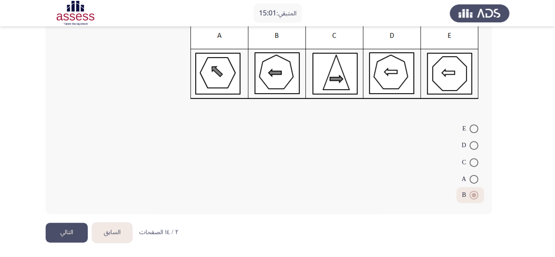
click at [75, 228] on button "التالي" at bounding box center [67, 232] width 42 height 20
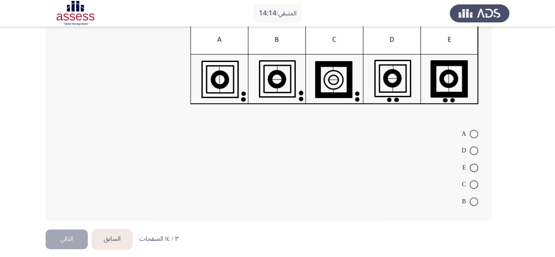
scroll to position [132, 0]
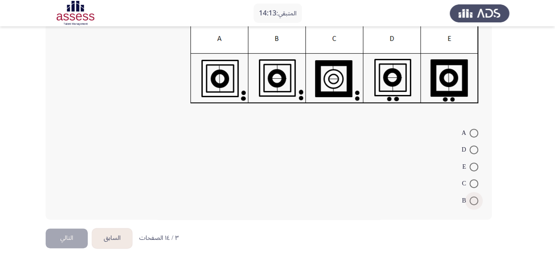
click at [474, 203] on span at bounding box center [473, 200] width 9 height 9
click at [474, 203] on input "B" at bounding box center [473, 200] width 9 height 9
radio input "true"
click at [57, 234] on button "التالي" at bounding box center [67, 237] width 42 height 20
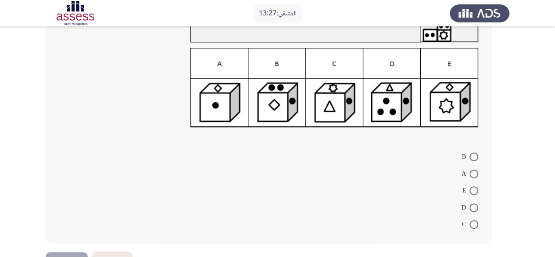
scroll to position [105, 0]
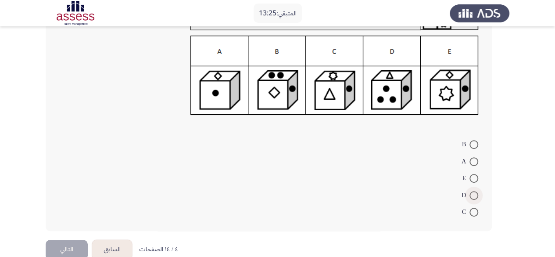
click at [474, 194] on span at bounding box center [473, 195] width 9 height 9
click at [474, 194] on input "D" at bounding box center [473, 195] width 9 height 9
radio input "true"
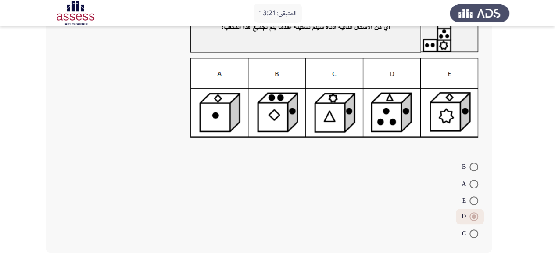
scroll to position [121, 0]
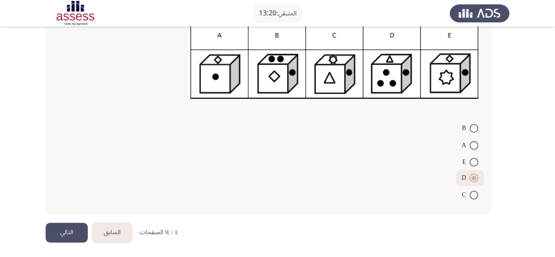
click at [75, 226] on button "التالي" at bounding box center [67, 232] width 42 height 20
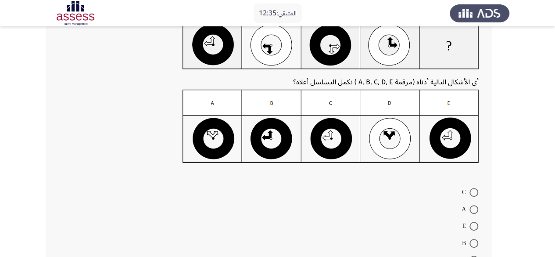
scroll to position [143, 0]
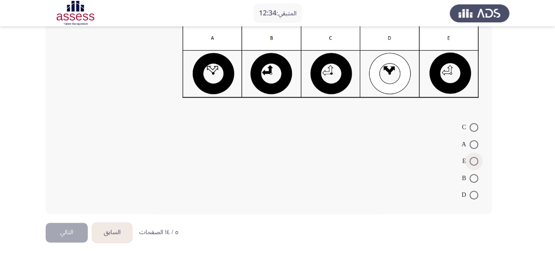
click at [474, 163] on span at bounding box center [473, 161] width 9 height 9
click at [474, 163] on input "E" at bounding box center [473, 161] width 9 height 9
radio input "true"
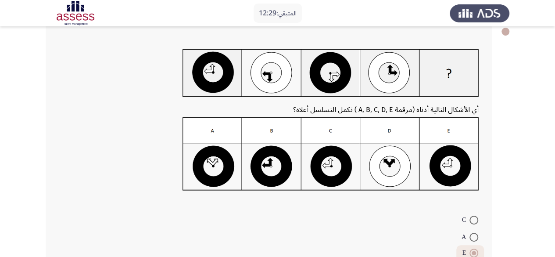
scroll to position [142, 0]
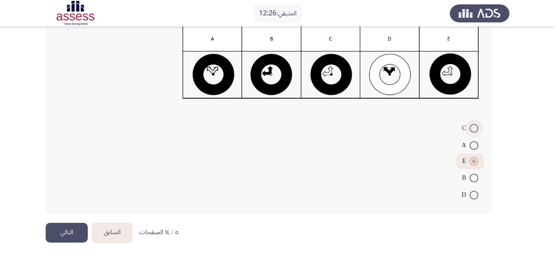
click at [474, 126] on span at bounding box center [473, 128] width 9 height 9
click at [474, 126] on input "C" at bounding box center [473, 128] width 9 height 9
radio input "true"
click at [74, 229] on button "التالي" at bounding box center [67, 232] width 42 height 20
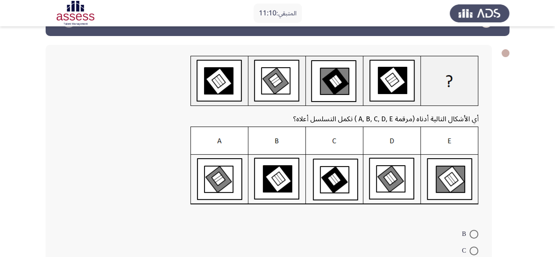
scroll to position [135, 0]
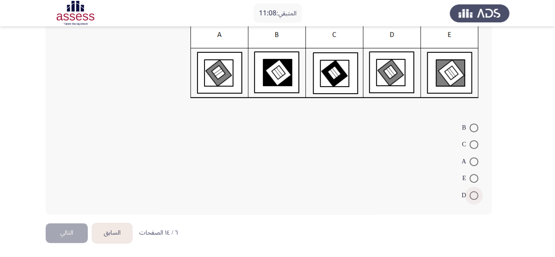
click at [477, 191] on span at bounding box center [473, 195] width 9 height 9
click at [477, 191] on input "D" at bounding box center [473, 195] width 9 height 9
radio input "true"
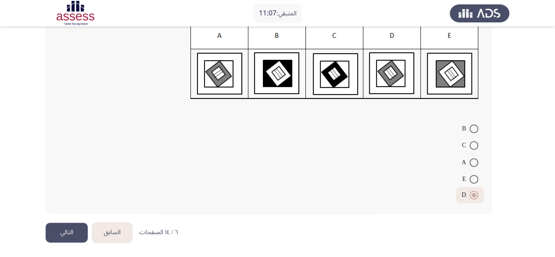
click at [71, 234] on button "التالي" at bounding box center [67, 232] width 42 height 20
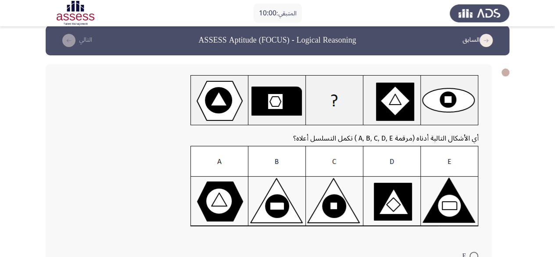
scroll to position [138, 0]
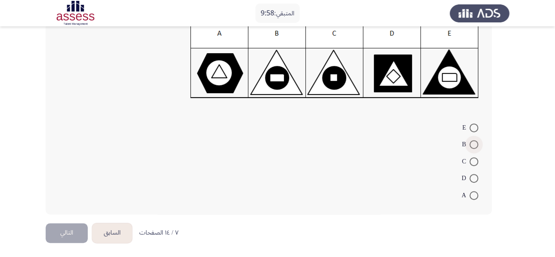
click at [469, 142] on span at bounding box center [473, 144] width 9 height 9
click at [469, 142] on input "B" at bounding box center [473, 144] width 9 height 9
radio input "true"
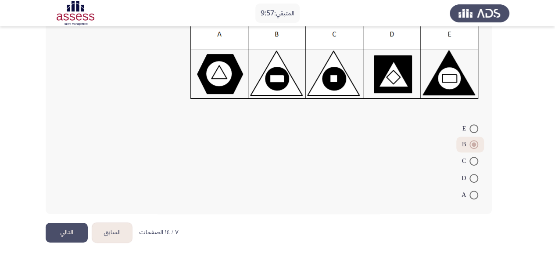
click at [64, 232] on button "التالي" at bounding box center [67, 232] width 42 height 20
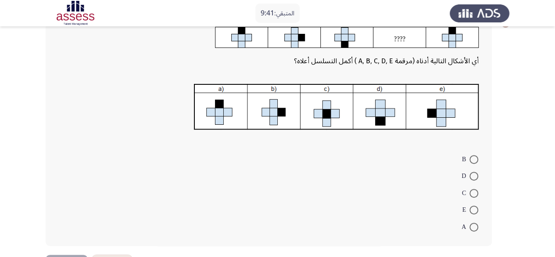
scroll to position [59, 0]
click at [470, 212] on span at bounding box center [473, 209] width 9 height 9
click at [470, 212] on input "E" at bounding box center [473, 209] width 9 height 9
radio input "true"
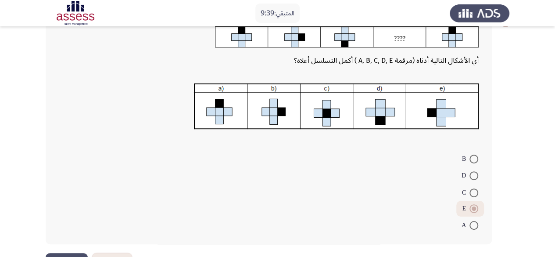
scroll to position [89, 0]
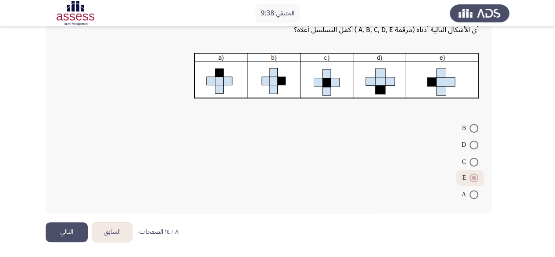
click at [54, 226] on button "التالي" at bounding box center [67, 232] width 42 height 20
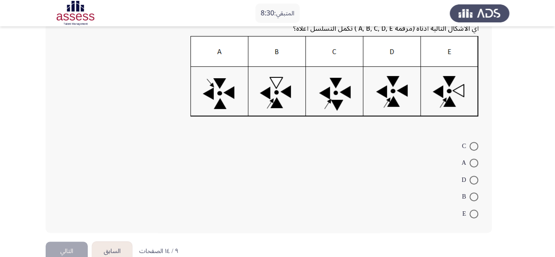
scroll to position [120, 0]
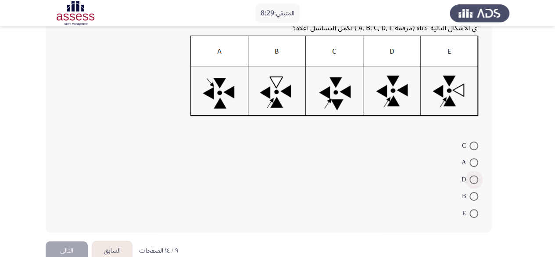
click at [475, 178] on span at bounding box center [473, 179] width 9 height 9
click at [475, 178] on input "D" at bounding box center [473, 179] width 9 height 9
radio input "true"
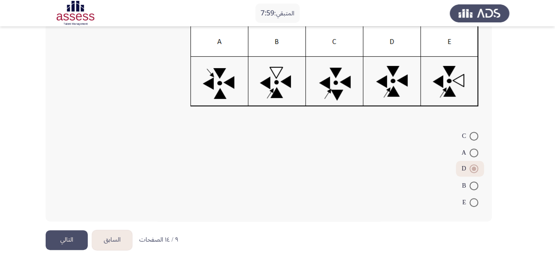
scroll to position [130, 0]
click at [65, 235] on button "التالي" at bounding box center [67, 239] width 42 height 20
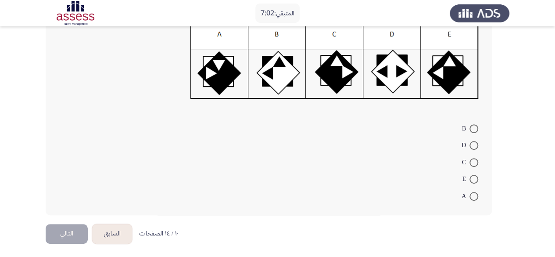
scroll to position [138, 0]
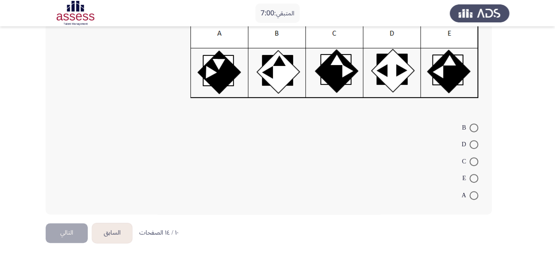
click at [472, 180] on span at bounding box center [473, 178] width 9 height 9
click at [472, 180] on input "E" at bounding box center [473, 178] width 9 height 9
radio input "true"
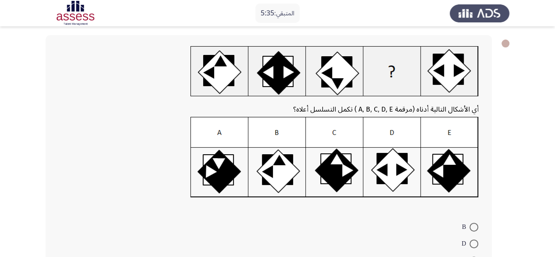
scroll to position [137, 0]
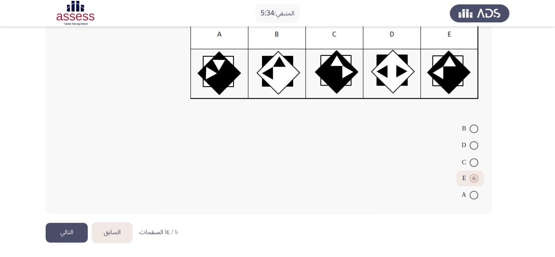
click at [79, 229] on button "التالي" at bounding box center [67, 232] width 42 height 20
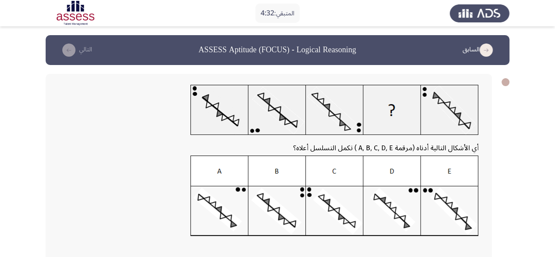
scroll to position [138, 0]
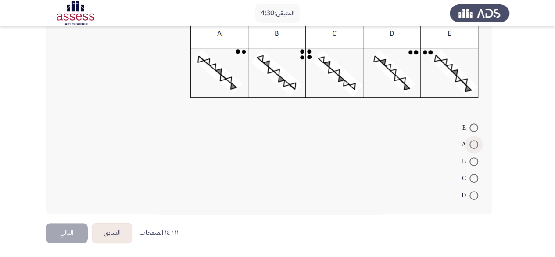
click at [470, 146] on span at bounding box center [473, 144] width 9 height 9
click at [470, 146] on input "A" at bounding box center [473, 144] width 9 height 9
radio input "true"
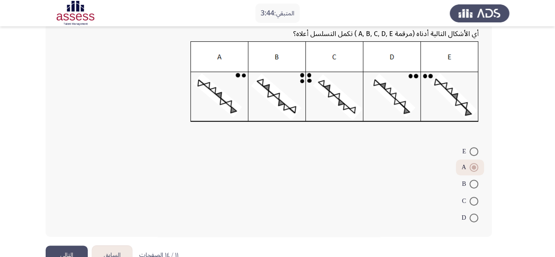
scroll to position [137, 0]
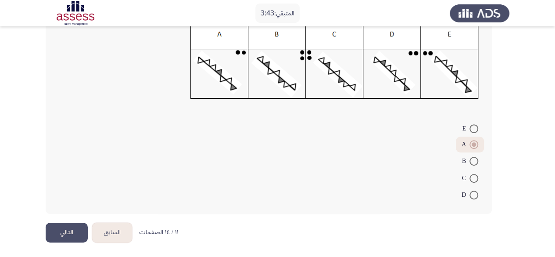
click at [59, 226] on button "التالي" at bounding box center [67, 232] width 42 height 20
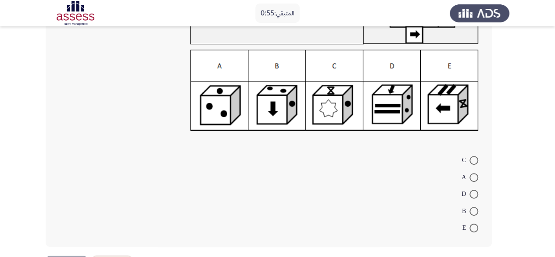
scroll to position [85, 0]
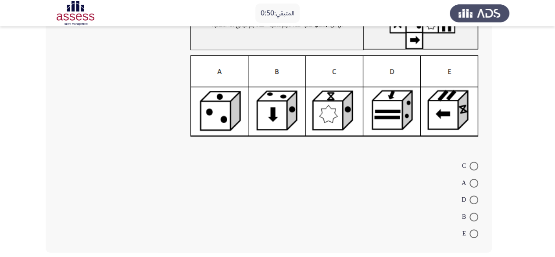
click at [474, 234] on span at bounding box center [473, 233] width 9 height 9
click at [474, 234] on input "E" at bounding box center [473, 233] width 9 height 9
radio input "true"
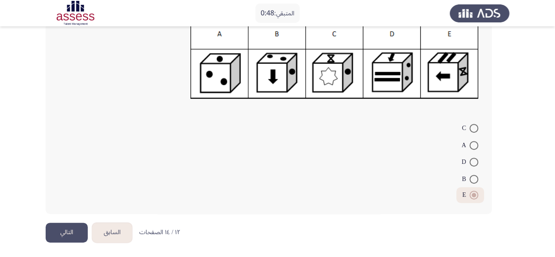
click at [50, 233] on button "التالي" at bounding box center [67, 232] width 42 height 20
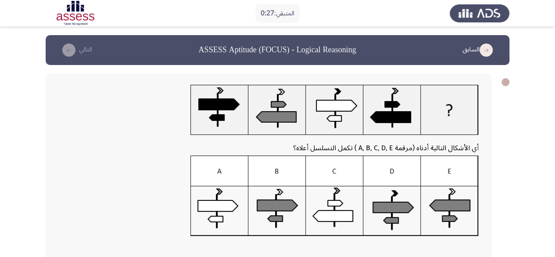
scroll to position [138, 0]
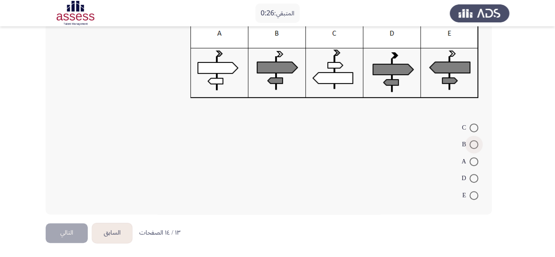
click at [469, 145] on span at bounding box center [473, 144] width 9 height 9
click at [469, 145] on input "B" at bounding box center [473, 144] width 9 height 9
radio input "true"
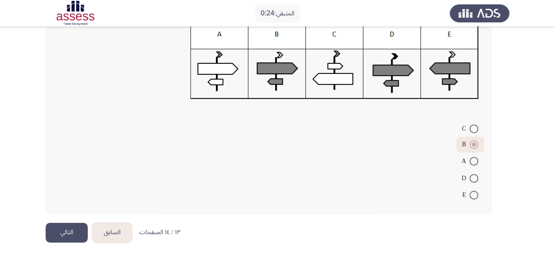
click at [76, 224] on button "التالي" at bounding box center [67, 232] width 42 height 20
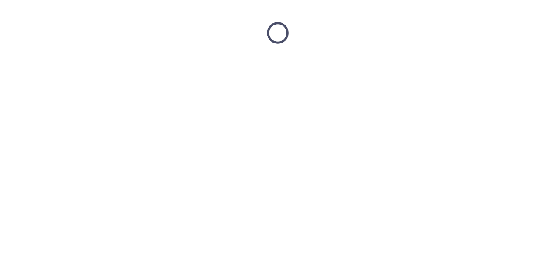
scroll to position [0, 0]
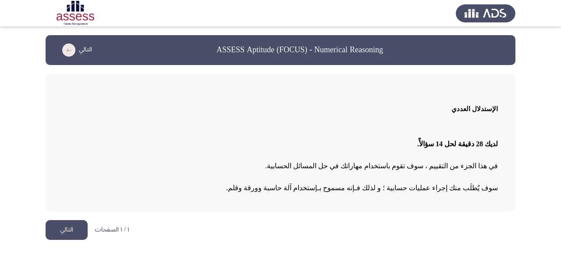
click at [75, 235] on button "التالي" at bounding box center [67, 230] width 42 height 20
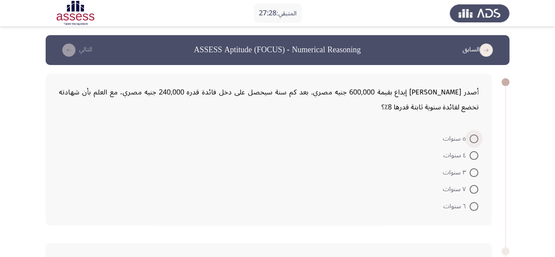
click at [469, 137] on span at bounding box center [473, 138] width 9 height 9
click at [469, 137] on input "٥ سنوات" at bounding box center [473, 138] width 9 height 9
radio input "true"
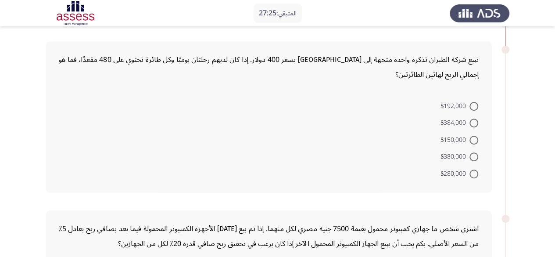
scroll to position [200, 0]
click at [470, 121] on span at bounding box center [473, 123] width 9 height 9
click at [470, 121] on input "$384,000" at bounding box center [473, 123] width 9 height 9
radio input "true"
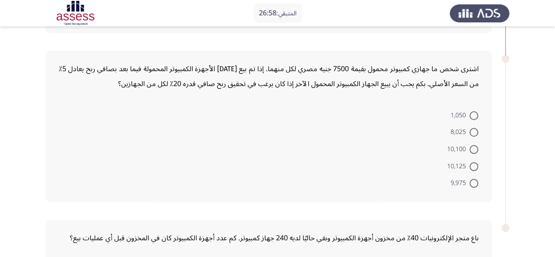
scroll to position [360, 0]
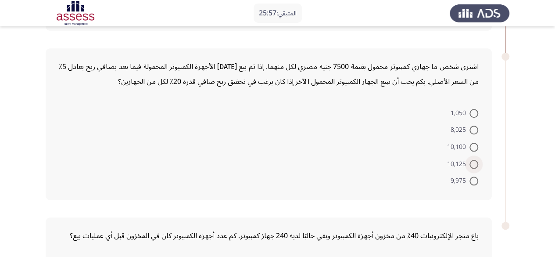
click at [461, 159] on span "10,125" at bounding box center [458, 164] width 22 height 11
click at [469, 160] on input "10,125" at bounding box center [473, 164] width 9 height 9
radio input "true"
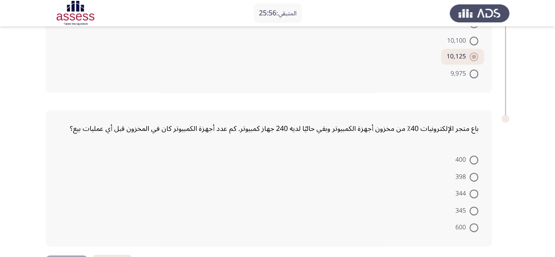
scroll to position [497, 0]
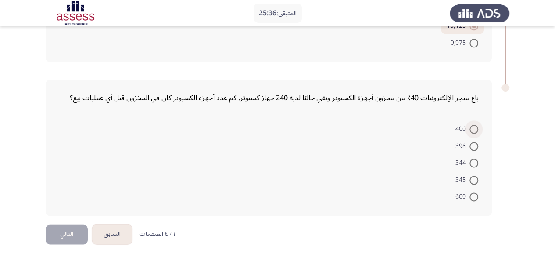
click at [473, 128] on span at bounding box center [473, 129] width 9 height 9
click at [473, 128] on input "400" at bounding box center [473, 129] width 9 height 9
radio input "true"
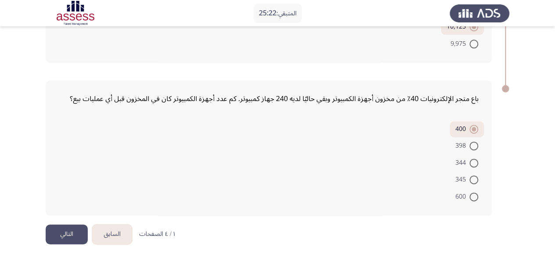
click at [75, 224] on button "التالي" at bounding box center [67, 234] width 42 height 20
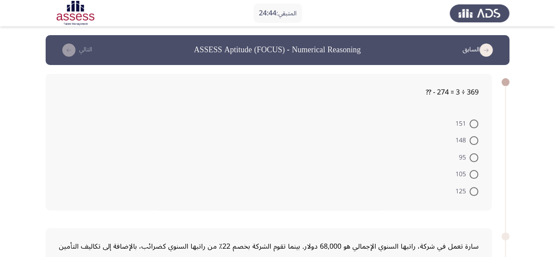
click at [475, 122] on span at bounding box center [473, 123] width 9 height 9
click at [475, 122] on input "151" at bounding box center [473, 123] width 9 height 9
radio input "true"
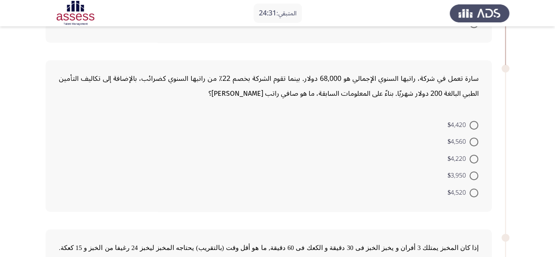
scroll to position [169, 0]
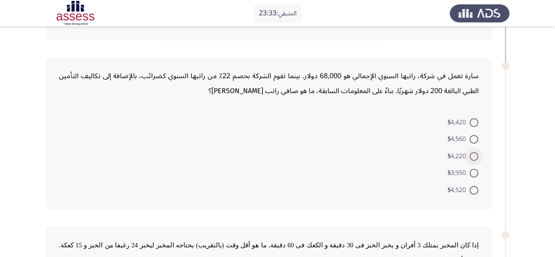
click at [472, 151] on label "$4,220" at bounding box center [462, 156] width 31 height 11
click at [472, 152] on input "$4,220" at bounding box center [473, 156] width 9 height 9
radio input "true"
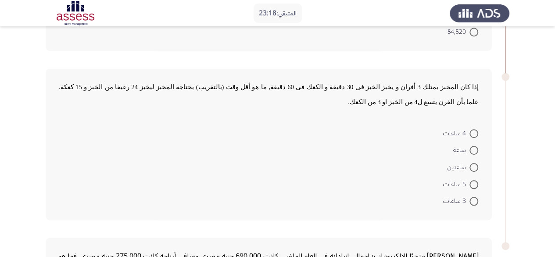
scroll to position [325, 0]
click at [470, 185] on span at bounding box center [473, 184] width 9 height 9
click at [470, 185] on input "5 ساعات" at bounding box center [473, 184] width 9 height 9
radio input "true"
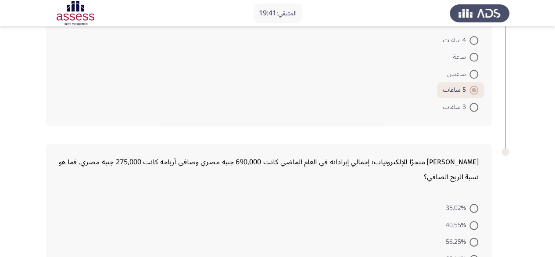
scroll to position [417, 0]
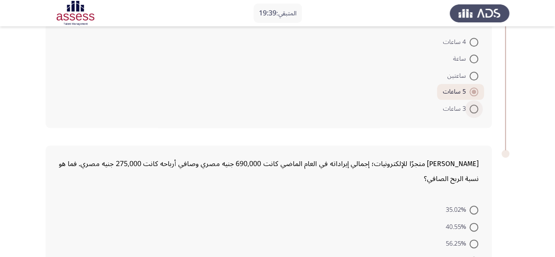
click at [471, 105] on span at bounding box center [473, 108] width 9 height 9
click at [471, 105] on input "3 ساعات" at bounding box center [473, 108] width 9 height 9
radio input "true"
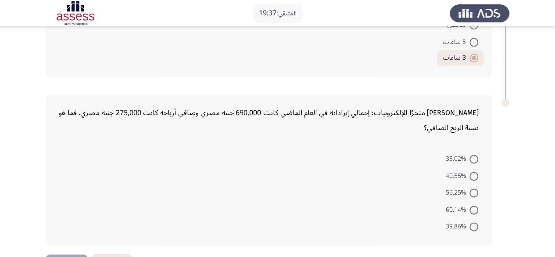
scroll to position [483, 0]
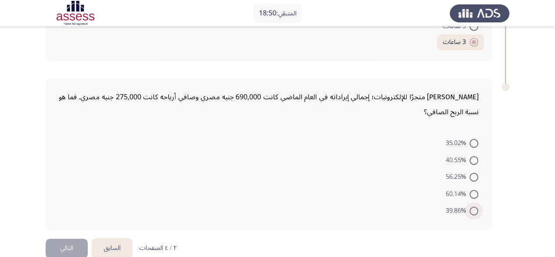
click at [475, 206] on span at bounding box center [473, 210] width 9 height 9
click at [475, 206] on input "39.86%" at bounding box center [473, 210] width 9 height 9
radio input "true"
click at [58, 242] on button "التالي" at bounding box center [67, 247] width 42 height 20
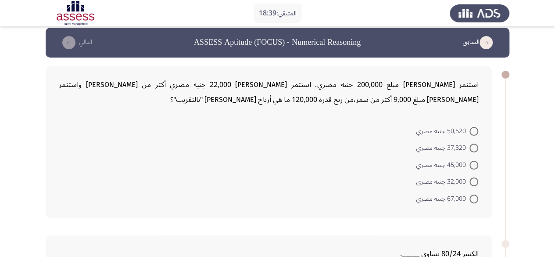
scroll to position [0, 0]
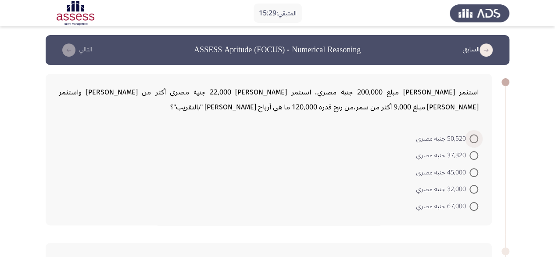
click at [470, 133] on label "50,520 جنيه مصري" at bounding box center [447, 138] width 62 height 11
click at [470, 134] on input "50,520 جنيه مصري" at bounding box center [473, 138] width 9 height 9
radio input "true"
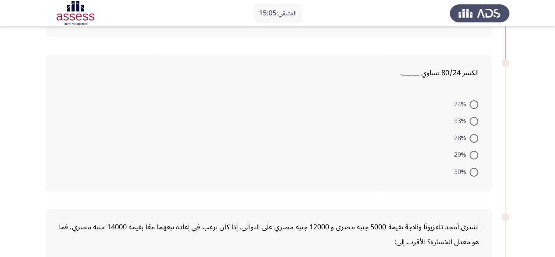
scroll to position [186, 0]
click at [474, 173] on span at bounding box center [473, 172] width 9 height 9
click at [474, 173] on input "30%" at bounding box center [473, 172] width 9 height 9
radio input "true"
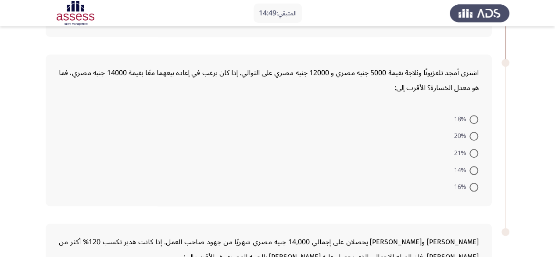
scroll to position [341, 0]
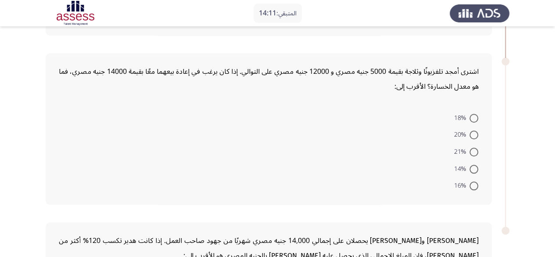
click at [470, 115] on span at bounding box center [473, 118] width 9 height 9
click at [470, 115] on input "18%" at bounding box center [473, 118] width 9 height 9
radio input "true"
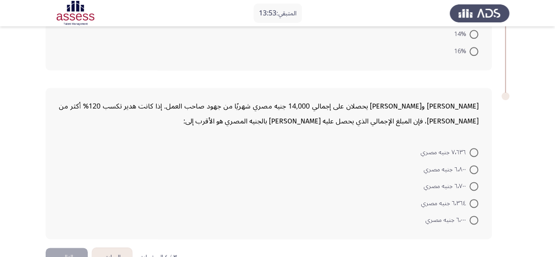
scroll to position [497, 0]
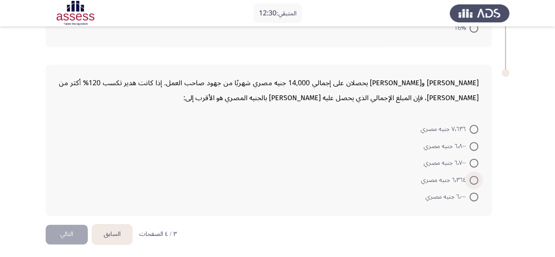
click at [473, 178] on span at bounding box center [473, 179] width 9 height 9
click at [473, 178] on input "٦٬٣٦٤ جنيه مصري" at bounding box center [473, 179] width 9 height 9
radio input "true"
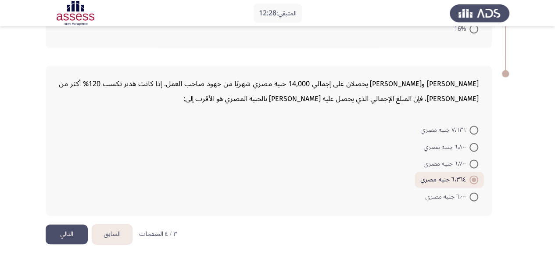
click at [67, 235] on button "التالي" at bounding box center [67, 234] width 42 height 20
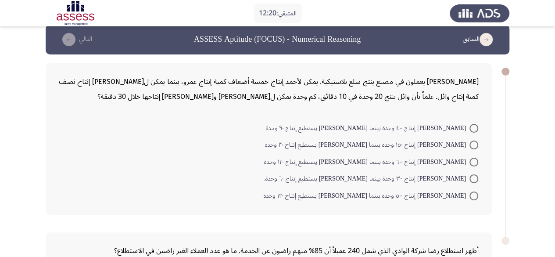
scroll to position [0, 0]
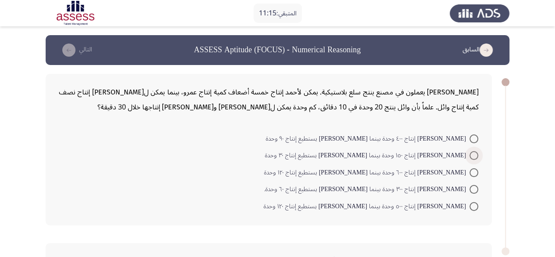
click at [472, 154] on span at bounding box center [473, 155] width 9 height 9
click at [472, 154] on input "أحمد يستطيع إنتاج ١٥٠ وحدة بينما عمرو يستطيع إنتاج ٣٠ وحدة" at bounding box center [473, 155] width 9 height 9
radio input "true"
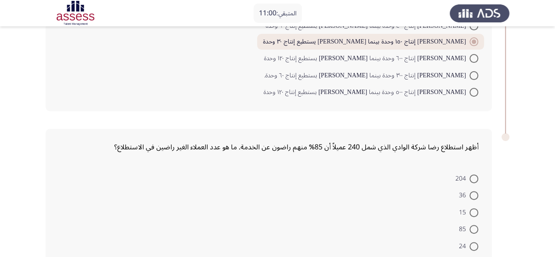
scroll to position [163, 0]
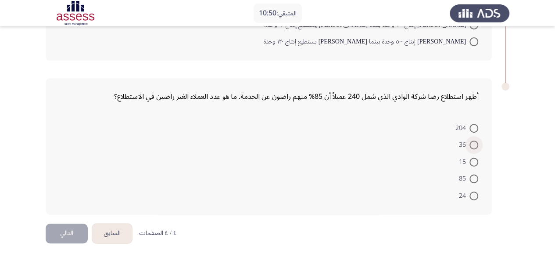
click at [470, 140] on span at bounding box center [473, 144] width 9 height 9
click at [470, 140] on input "36" at bounding box center [473, 144] width 9 height 9
radio input "true"
click at [55, 230] on button "التالي" at bounding box center [67, 233] width 42 height 20
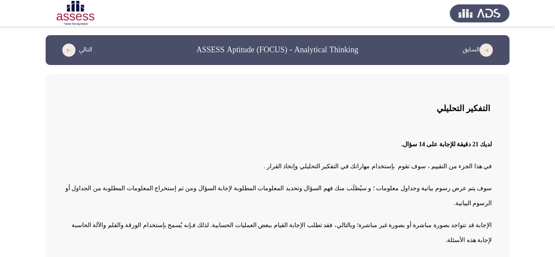
scroll to position [29, 0]
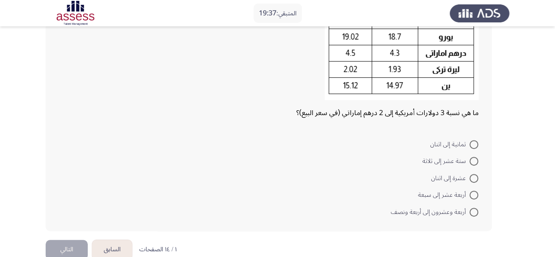
scroll to position [110, 0]
click at [475, 210] on span at bounding box center [473, 211] width 9 height 9
click at [475, 210] on input "أربعة وعشرون إلى أربعة ونصف" at bounding box center [473, 211] width 9 height 9
radio input "true"
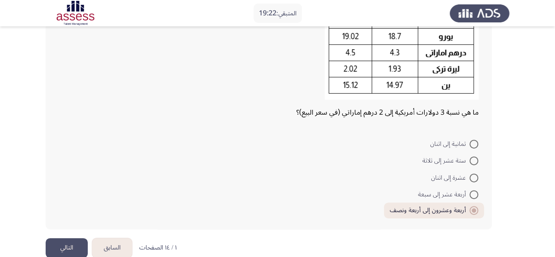
scroll to position [126, 0]
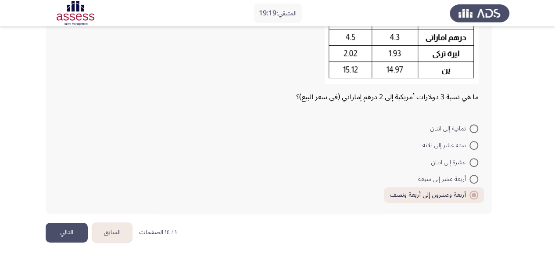
click at [64, 232] on button "التالي" at bounding box center [67, 232] width 42 height 20
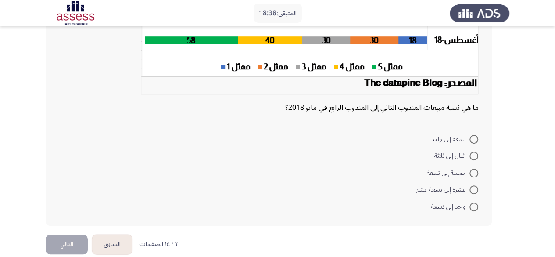
scroll to position [205, 0]
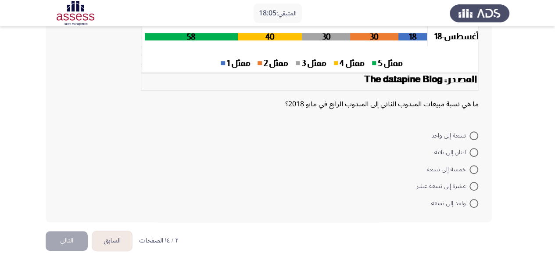
click at [474, 188] on span at bounding box center [473, 186] width 9 height 9
click at [474, 188] on input "عشرة إلى تسعة عشر" at bounding box center [473, 186] width 9 height 9
radio input "true"
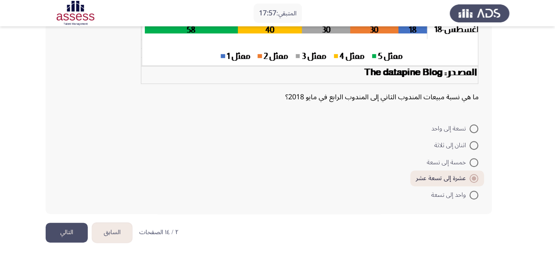
scroll to position [211, 0]
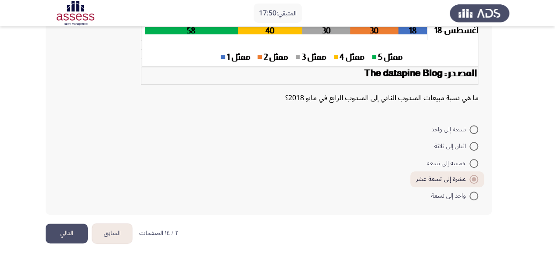
click at [60, 230] on button "التالي" at bounding box center [67, 233] width 42 height 20
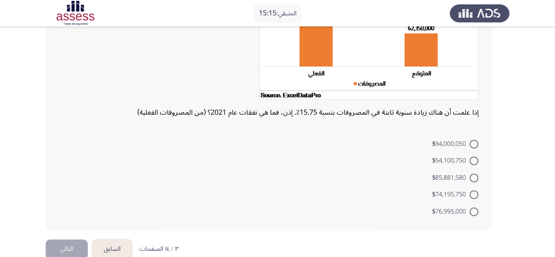
scroll to position [128, 0]
click at [476, 178] on span at bounding box center [473, 178] width 9 height 9
click at [476, 178] on input "$85,881,580" at bounding box center [473, 178] width 9 height 9
radio input "true"
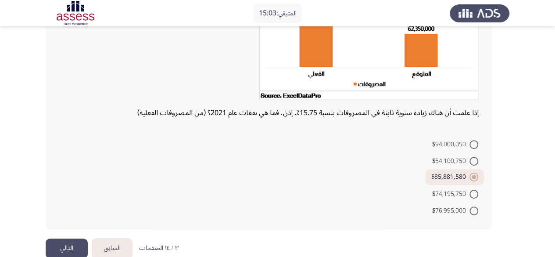
scroll to position [143, 0]
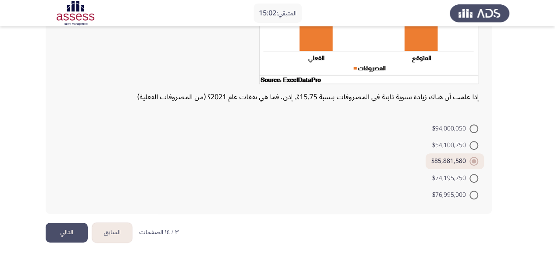
click at [66, 223] on button "التالي" at bounding box center [67, 232] width 42 height 20
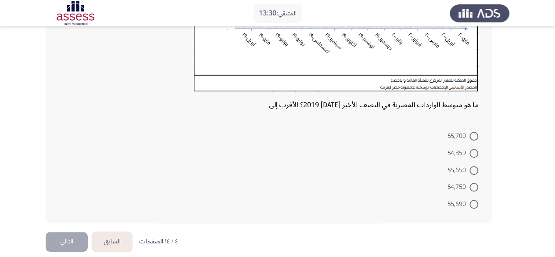
scroll to position [217, 0]
click at [475, 207] on span at bounding box center [473, 203] width 9 height 9
click at [475, 207] on input "$5,690" at bounding box center [473, 203] width 9 height 9
radio input "true"
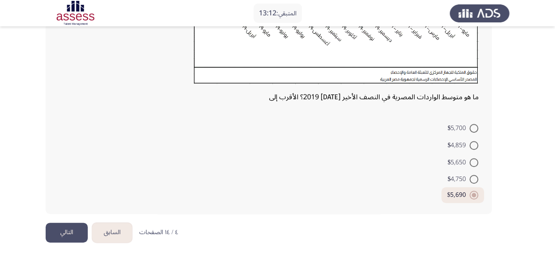
click at [71, 233] on button "التالي" at bounding box center [67, 232] width 42 height 20
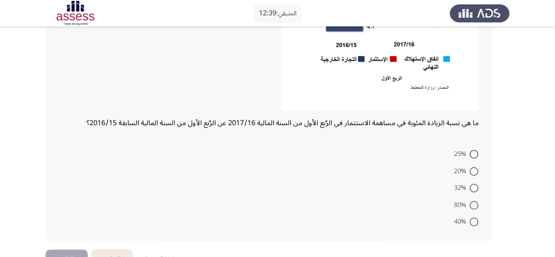
scroll to position [175, 0]
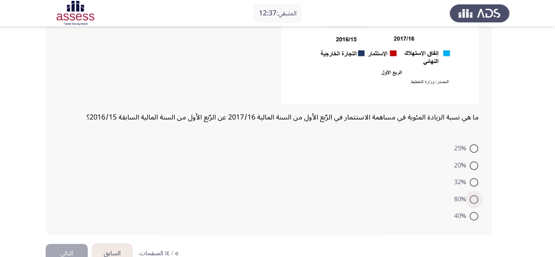
click at [466, 198] on span "80%" at bounding box center [461, 199] width 16 height 11
click at [469, 198] on input "80%" at bounding box center [473, 199] width 9 height 9
radio input "true"
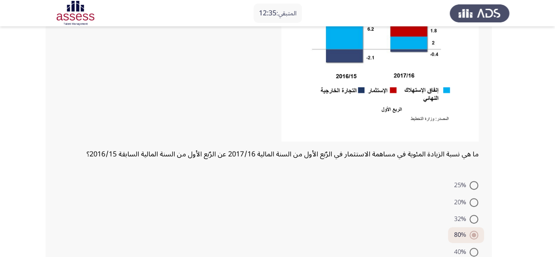
scroll to position [196, 0]
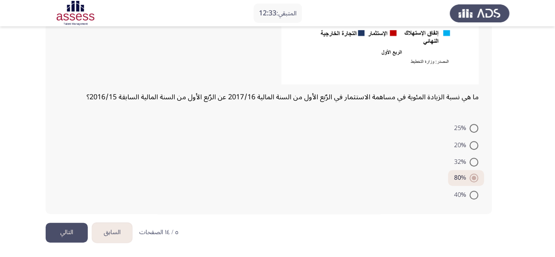
click at [68, 235] on button "التالي" at bounding box center [67, 232] width 42 height 20
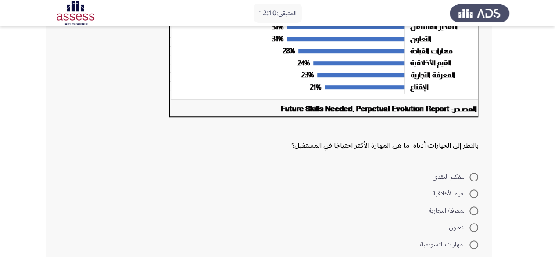
scroll to position [196, 0]
click at [437, 246] on span "المهارات التسويقية" at bounding box center [444, 244] width 49 height 11
click at [469, 246] on input "المهارات التسويقية" at bounding box center [473, 244] width 9 height 9
radio input "true"
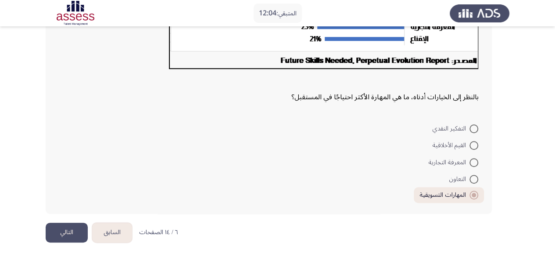
scroll to position [245, 0]
click at [70, 231] on button "التالي" at bounding box center [67, 232] width 42 height 20
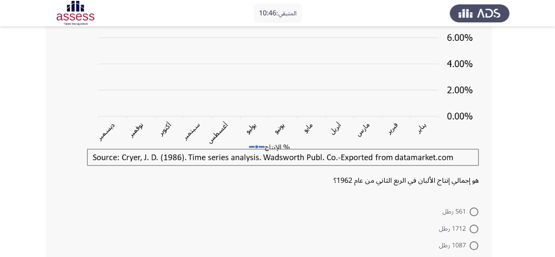
scroll to position [237, 0]
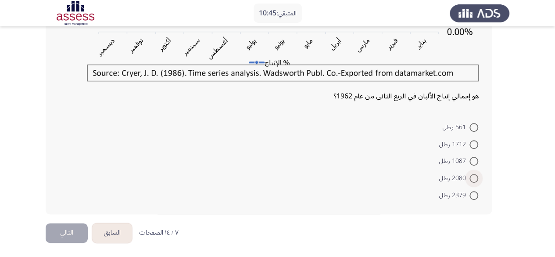
click at [455, 179] on span "2080 رطل" at bounding box center [454, 178] width 30 height 11
click at [469, 179] on input "2080 رطل" at bounding box center [473, 178] width 9 height 9
radio input "true"
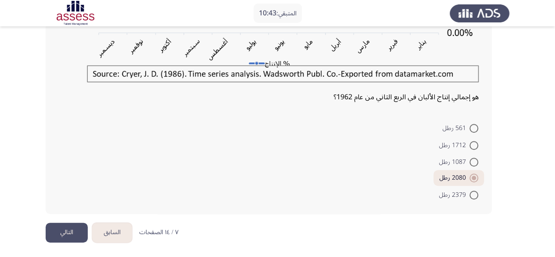
click at [64, 230] on button "التالي" at bounding box center [67, 232] width 42 height 20
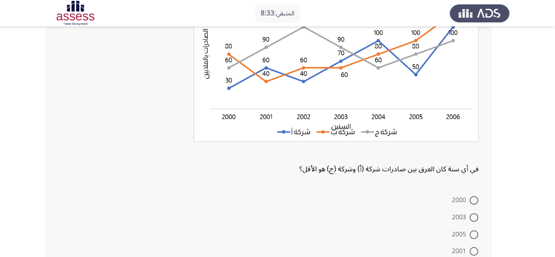
scroll to position [180, 0]
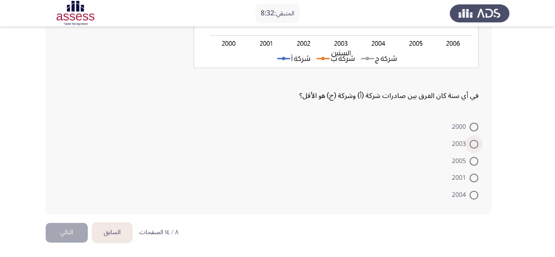
click at [464, 145] on span "2003" at bounding box center [461, 144] width 18 height 11
click at [469, 145] on input "2003" at bounding box center [473, 143] width 9 height 9
radio input "true"
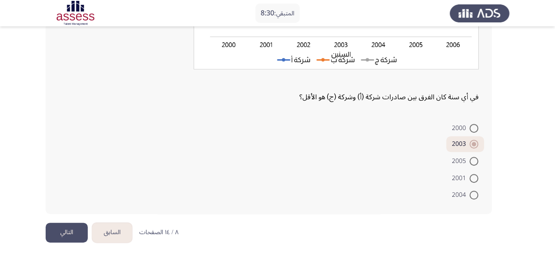
click at [77, 231] on button "التالي" at bounding box center [67, 232] width 42 height 20
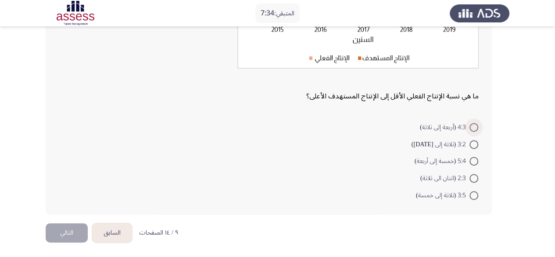
click at [475, 126] on span at bounding box center [473, 127] width 9 height 9
click at [475, 126] on input "4:3 (أربعة إلى ثلاثة)" at bounding box center [473, 127] width 9 height 9
radio input "true"
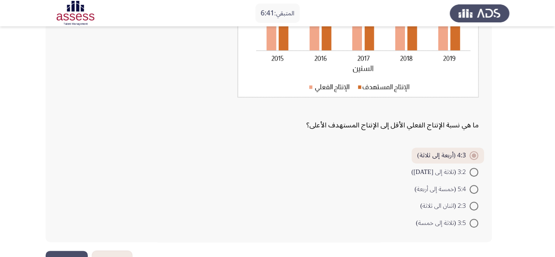
scroll to position [173, 0]
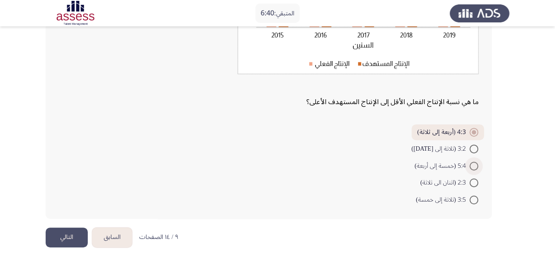
click at [451, 163] on span "5:4 (خمسة إلى أربعة)" at bounding box center [441, 165] width 55 height 11
click at [469, 163] on input "5:4 (خمسة إلى أربعة)" at bounding box center [473, 165] width 9 height 9
radio input "true"
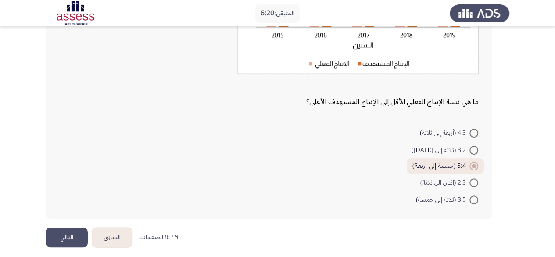
click at [65, 235] on button "التالي" at bounding box center [67, 237] width 42 height 20
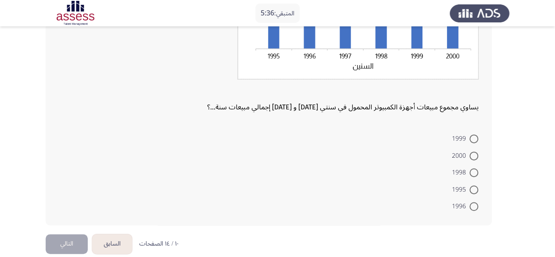
scroll to position [158, 0]
click at [475, 188] on span at bounding box center [473, 189] width 9 height 9
click at [475, 188] on input "1995" at bounding box center [473, 189] width 9 height 9
radio input "true"
click at [67, 240] on button "التالي" at bounding box center [67, 242] width 42 height 20
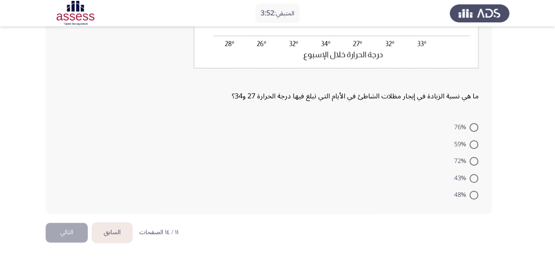
scroll to position [189, 0]
click at [474, 127] on span at bounding box center [473, 128] width 9 height 9
click at [474, 127] on input "76%" at bounding box center [473, 128] width 9 height 9
radio input "true"
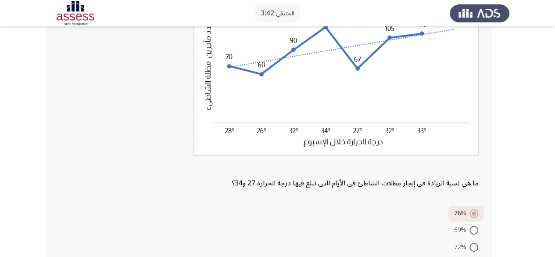
scroll to position [189, 0]
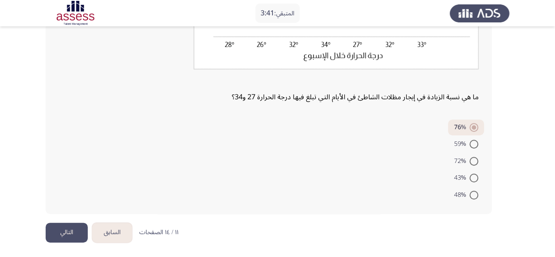
click at [65, 235] on button "التالي" at bounding box center [67, 232] width 42 height 20
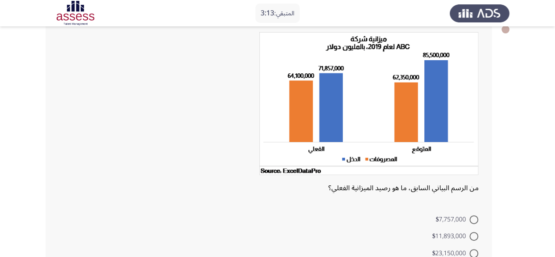
scroll to position [53, 0]
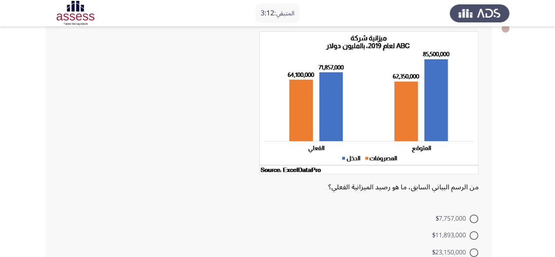
click at [381, 171] on img at bounding box center [368, 102] width 219 height 143
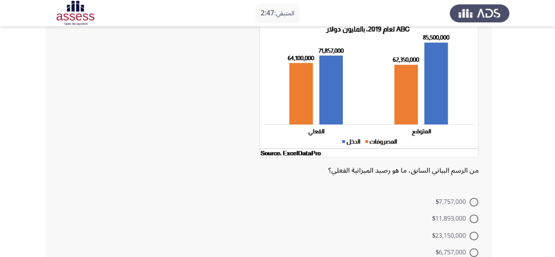
scroll to position [70, 0]
click at [470, 204] on span at bounding box center [473, 202] width 9 height 9
click at [470, 204] on input "$7,757,000" at bounding box center [473, 202] width 9 height 9
radio input "true"
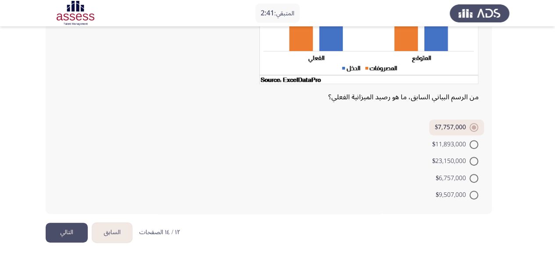
click at [64, 231] on button "التالي" at bounding box center [67, 232] width 42 height 20
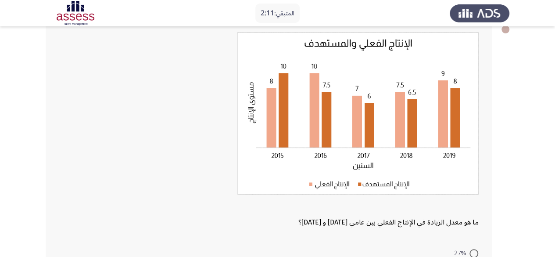
scroll to position [178, 0]
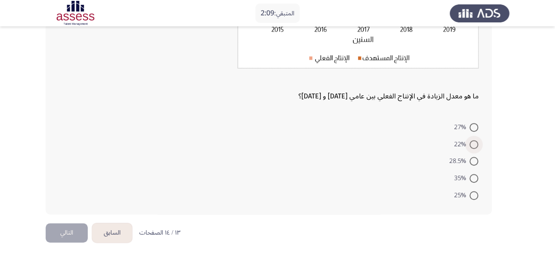
click at [472, 146] on span at bounding box center [473, 144] width 9 height 9
click at [472, 146] on input "22%" at bounding box center [473, 144] width 9 height 9
radio input "true"
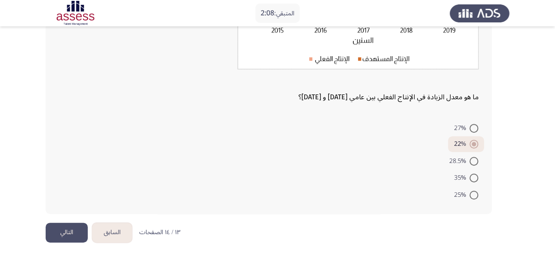
click at [65, 231] on button "التالي" at bounding box center [67, 232] width 42 height 20
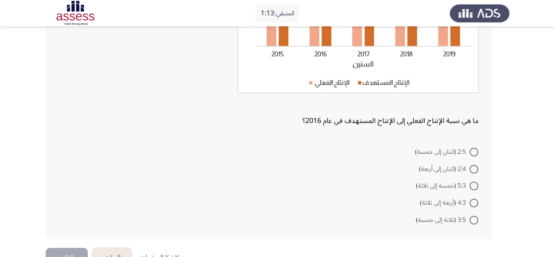
scroll to position [160, 0]
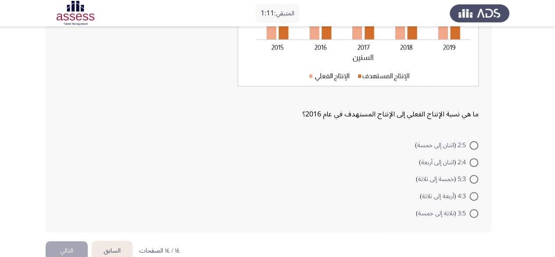
click at [478, 192] on mat-radio-button "4:3 (أربعة إلى ثلاثة)" at bounding box center [449, 195] width 70 height 17
click at [475, 193] on span at bounding box center [473, 196] width 9 height 9
click at [475, 193] on input "4:3 (أربعة إلى ثلاثة)" at bounding box center [473, 196] width 9 height 9
radio input "true"
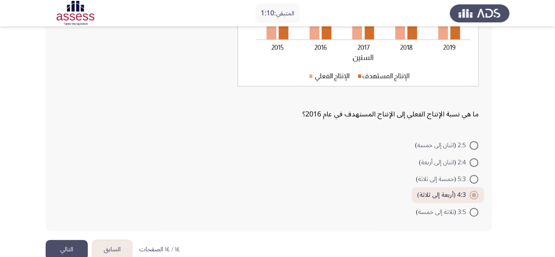
scroll to position [178, 0]
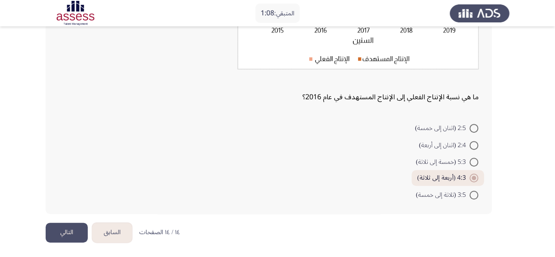
click at [71, 231] on button "التالي" at bounding box center [67, 232] width 42 height 20
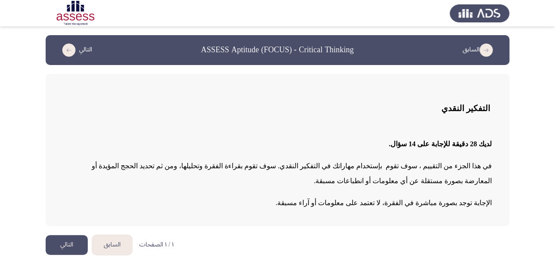
scroll to position [7, 0]
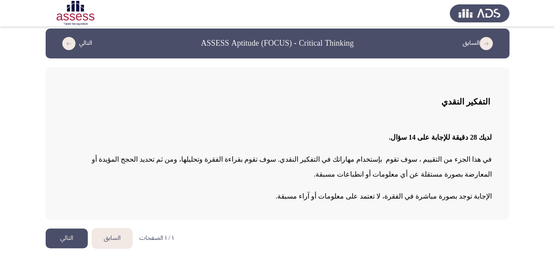
click at [67, 234] on button "التالي" at bounding box center [67, 238] width 42 height 20
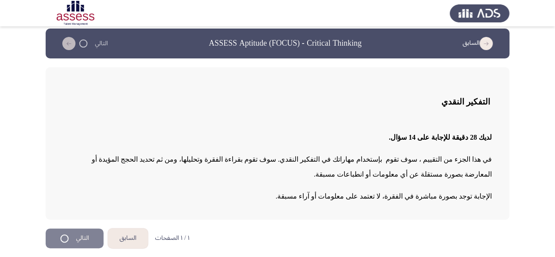
scroll to position [0, 0]
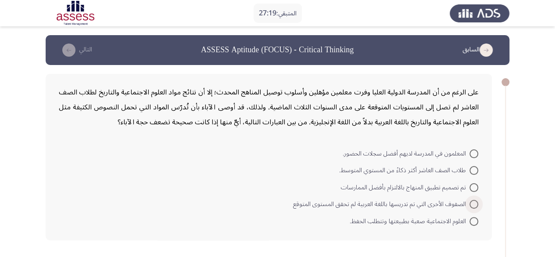
click at [471, 202] on span at bounding box center [473, 204] width 9 height 9
click at [471, 202] on input "الصفوف الأخرى التي تم تدريسها باللغة العربية لم تحقق المستوى المتوقع" at bounding box center [473, 204] width 9 height 9
radio input "true"
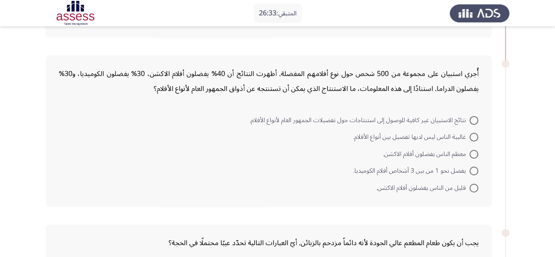
scroll to position [201, 0]
click at [473, 169] on span at bounding box center [473, 170] width 9 height 9
click at [473, 169] on input "يفضل نحو 1 من بين 3 أشخاص أفلام الكوميديا." at bounding box center [473, 170] width 9 height 9
radio input "true"
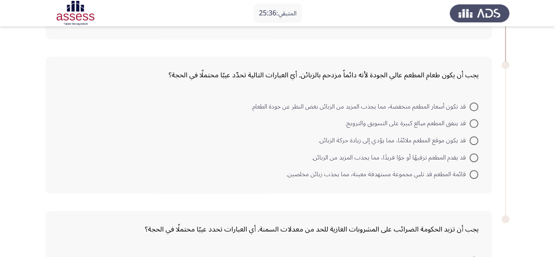
scroll to position [367, 0]
click at [282, 104] on span "قد تكون أسعار المطعم منخفضة، مما يجذب المزيد من الزبائن بغض النظر عن جودة الطعا…" at bounding box center [360, 106] width 218 height 11
click at [469, 104] on input "قد تكون أسعار المطعم منخفضة، مما يجذب المزيد من الزبائن بغض النظر عن جودة الطعا…" at bounding box center [473, 106] width 9 height 9
radio input "true"
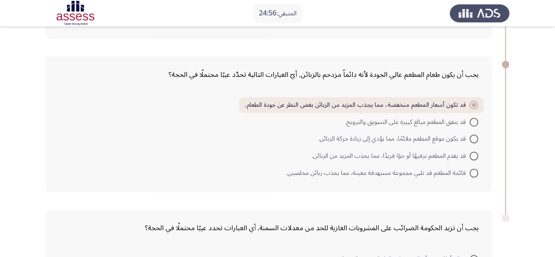
click at [415, 140] on span "قد يكون موقع المطعم ملائمًا، مما يؤدي إلى زيادة حركة الزبائن." at bounding box center [393, 138] width 151 height 11
click at [469, 140] on input "قد يكون موقع المطعم ملائمًا، مما يؤدي إلى زيادة حركة الزبائن." at bounding box center [473, 138] width 9 height 9
radio input "true"
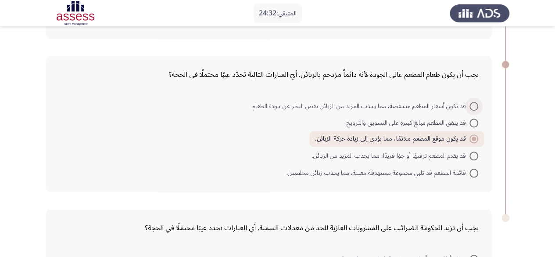
click at [459, 105] on span "قد تكون أسعار المطعم منخفضة، مما يجذب المزيد من الزبائن بغض النظر عن جودة الطعا…" at bounding box center [360, 106] width 218 height 11
click at [469, 105] on input "قد تكون أسعار المطعم منخفضة، مما يجذب المزيد من الزبائن بغض النظر عن جودة الطعا…" at bounding box center [473, 106] width 9 height 9
radio input "true"
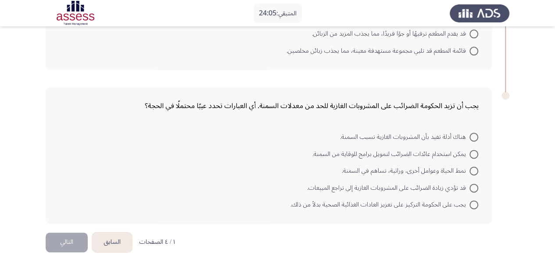
scroll to position [492, 0]
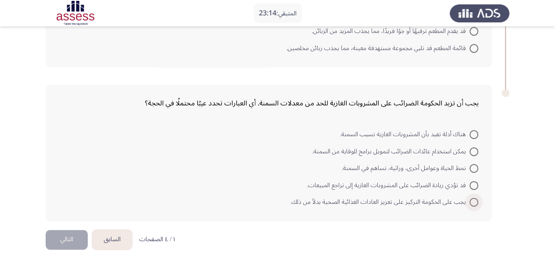
click at [424, 198] on span "يجب على الحكومة التركيز على تعزيز العادات الغذائية الصحية بدلاً من ذلك." at bounding box center [379, 201] width 179 height 11
click at [469, 198] on input "يجب على الحكومة التركيز على تعزيز العادات الغذائية الصحية بدلاً من ذلك." at bounding box center [473, 201] width 9 height 9
radio input "true"
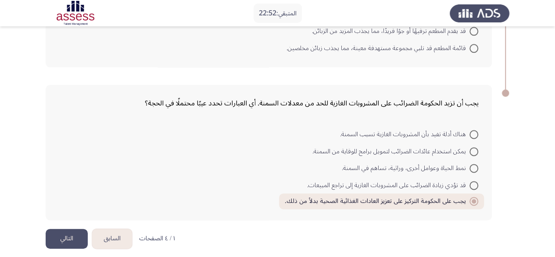
click at [65, 237] on button "التالي" at bounding box center [67, 238] width 42 height 20
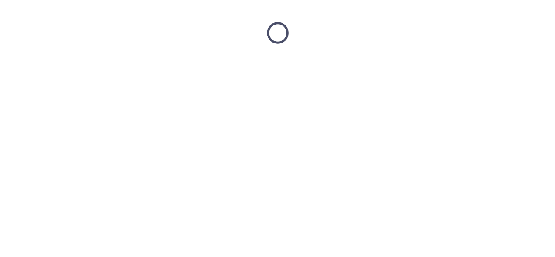
scroll to position [0, 0]
click at [65, 66] on html at bounding box center [280, 33] width 561 height 66
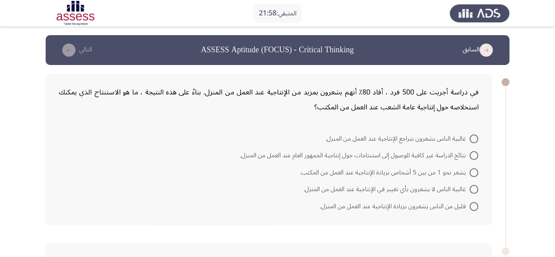
click at [393, 171] on span "يشعر نحو 1 من بين 5 أشخاص بزيادة الإنتاجية عند العمل من المكتب." at bounding box center [384, 172] width 169 height 11
click at [469, 171] on input "يشعر نحو 1 من بين 5 أشخاص بزيادة الإنتاجية عند العمل من المكتب." at bounding box center [473, 172] width 9 height 9
radio input "true"
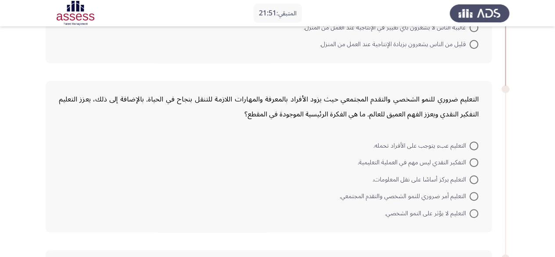
scroll to position [168, 0]
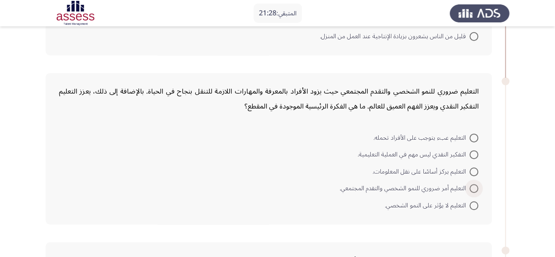
click at [426, 188] on span "التعليم أمر ضروري للنمو الشخصي والتقدم المجتمعي." at bounding box center [404, 188] width 130 height 11
click at [469, 188] on input "التعليم أمر ضروري للنمو الشخصي والتقدم المجتمعي." at bounding box center [473, 188] width 9 height 9
radio input "true"
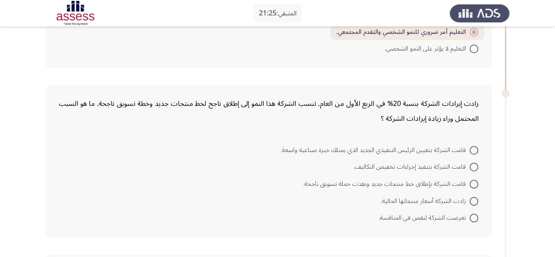
scroll to position [331, 0]
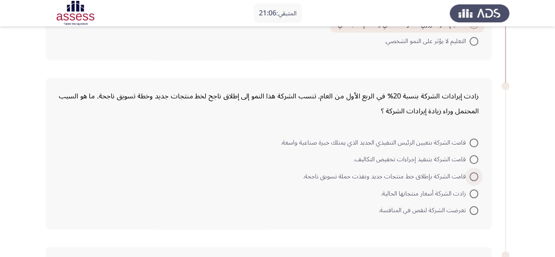
click at [426, 174] on span "قامت الشركة بإطلاق خط منتجات جديد ونفذت حملة تسويق ناجحة." at bounding box center [386, 176] width 166 height 11
click at [469, 174] on input "قامت الشركة بإطلاق خط منتجات جديد ونفذت حملة تسويق ناجحة." at bounding box center [473, 176] width 9 height 9
radio input "true"
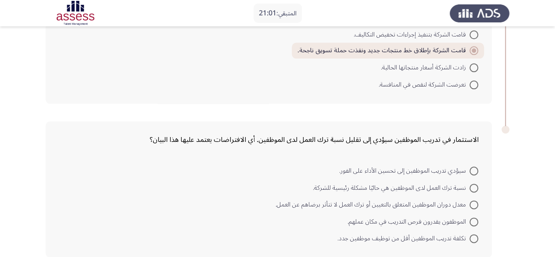
scroll to position [497, 0]
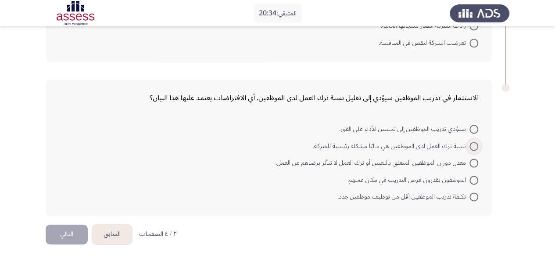
click at [412, 144] on span "نسبة ترك العمل لدى الموظفين هي حاليًا مشكلة رئيسية للشركة." at bounding box center [391, 146] width 157 height 11
click at [469, 144] on input "نسبة ترك العمل لدى الموظفين هي حاليًا مشكلة رئيسية للشركة." at bounding box center [473, 146] width 9 height 9
radio input "true"
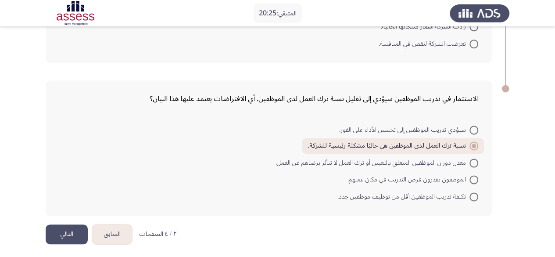
click at [65, 236] on button "التالي" at bounding box center [67, 234] width 42 height 20
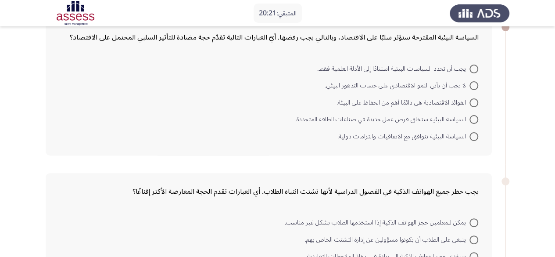
scroll to position [0, 0]
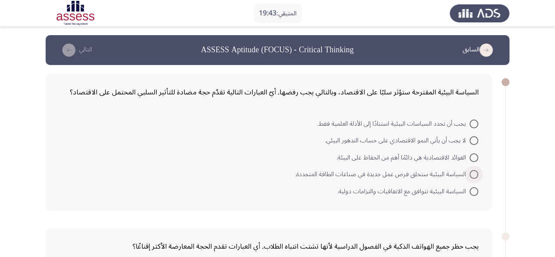
click at [395, 176] on span "السياسة البيئية ستخلق فرص عمل جديدة في صناعات الطاقة المتجددة." at bounding box center [382, 174] width 174 height 11
click at [469, 176] on input "السياسة البيئية ستخلق فرص عمل جديدة في صناعات الطاقة المتجددة." at bounding box center [473, 174] width 9 height 9
radio input "true"
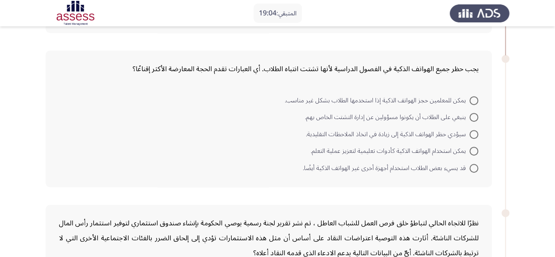
scroll to position [176, 0]
click at [412, 148] on span "يمكن استخدام الهواتف الذكية كأدوات تعليمية لتعزيز عملية التعلم." at bounding box center [389, 150] width 159 height 11
click at [469, 148] on input "يمكن استخدام الهواتف الذكية كأدوات تعليمية لتعزيز عملية التعلم." at bounding box center [473, 150] width 9 height 9
radio input "true"
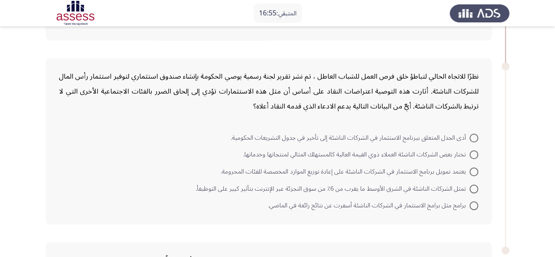
scroll to position [322, 0]
click at [365, 132] on span "أدى الجدل المتعلق ببرنامج الاستثمار في الشركات الناشئة إلى تأخير في جدول التشري…" at bounding box center [350, 137] width 239 height 11
click at [469, 132] on input "أدى الجدل المتعلق ببرنامج الاستثمار في الشركات الناشئة إلى تأخير في جدول التشري…" at bounding box center [473, 136] width 9 height 9
radio input "true"
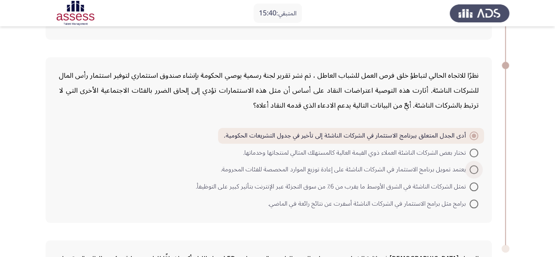
click at [336, 166] on span "يعتمد تمويل برنامج الاستثمار في الشركات الناشئة على إعادة توزيع الموارد المخصصة…" at bounding box center [345, 169] width 249 height 11
click at [469, 166] on input "يعتمد تمويل برنامج الاستثمار في الشركات الناشئة على إعادة توزيع الموارد المخصصة…" at bounding box center [473, 169] width 9 height 9
radio input "true"
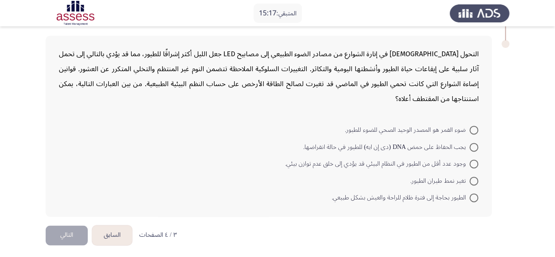
scroll to position [527, 0]
click at [472, 127] on span at bounding box center [473, 129] width 9 height 9
click at [472, 127] on input "ضوء القمر هو المصدر الوحيد الصحي للضوء للطيور." at bounding box center [473, 129] width 9 height 9
radio input "true"
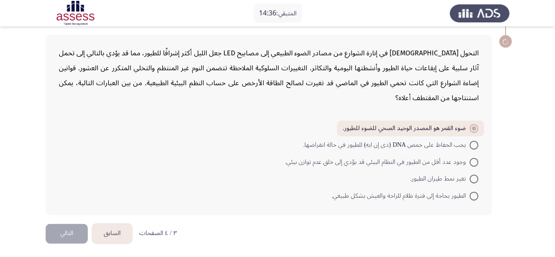
scroll to position [526, 0]
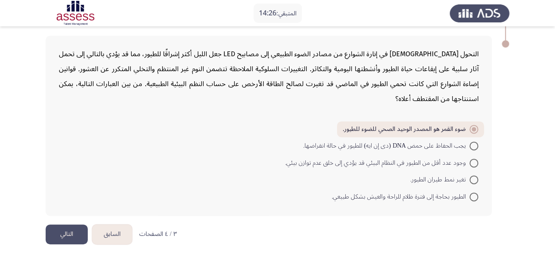
click at [436, 191] on span "الطيور بحاجة إلى فترة ظلام للراحة والعيش بشكل طبيعي." at bounding box center [400, 196] width 138 height 11
click at [469, 192] on input "الطيور بحاجة إلى فترة ظلام للراحة والعيش بشكل طبيعي." at bounding box center [473, 196] width 9 height 9
radio input "true"
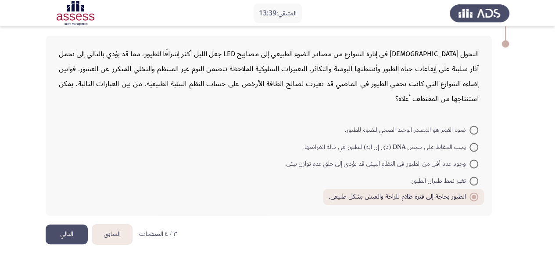
click at [73, 233] on button "التالي" at bounding box center [67, 234] width 42 height 20
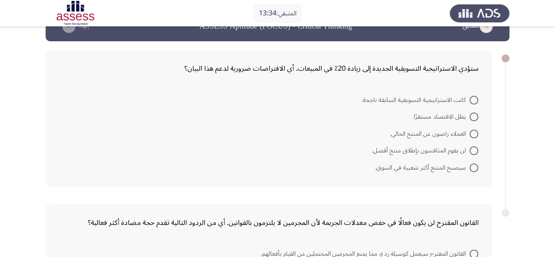
scroll to position [0, 0]
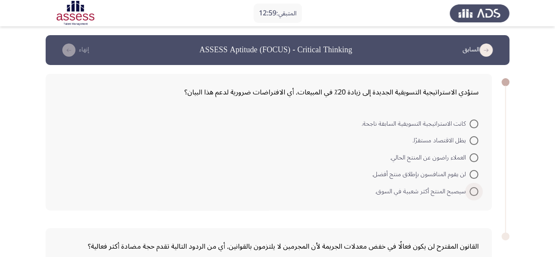
click at [415, 191] on span "سيصبح المنتج أكثر شعبية في السوق." at bounding box center [422, 191] width 94 height 11
click at [469, 191] on input "سيصبح المنتج أكثر شعبية في السوق." at bounding box center [473, 191] width 9 height 9
radio input "true"
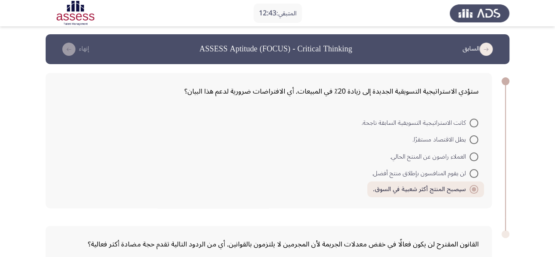
scroll to position [148, 0]
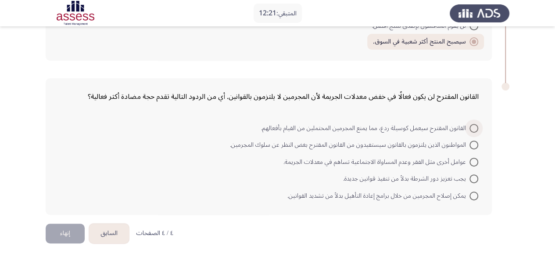
click at [383, 128] on span "القانون المقترح سيعمل كوسيلة ردع، مما يمنع المجرمين المحتملين من القيام بأفعاله…" at bounding box center [365, 128] width 208 height 11
click at [469, 128] on input "القانون المقترح سيعمل كوسيلة ردع، مما يمنع المجرمين المحتملين من القيام بأفعاله…" at bounding box center [473, 128] width 9 height 9
radio input "true"
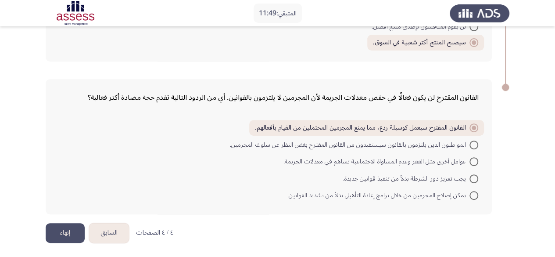
click at [63, 230] on button "إنهاء" at bounding box center [65, 233] width 39 height 20
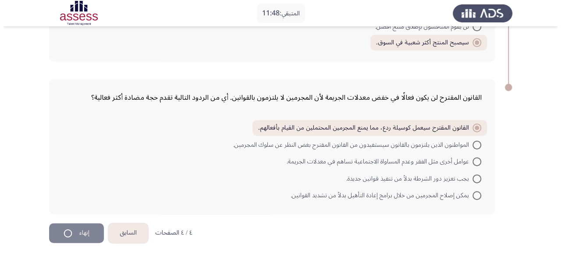
scroll to position [0, 0]
